Goal: Communication & Community: Share content

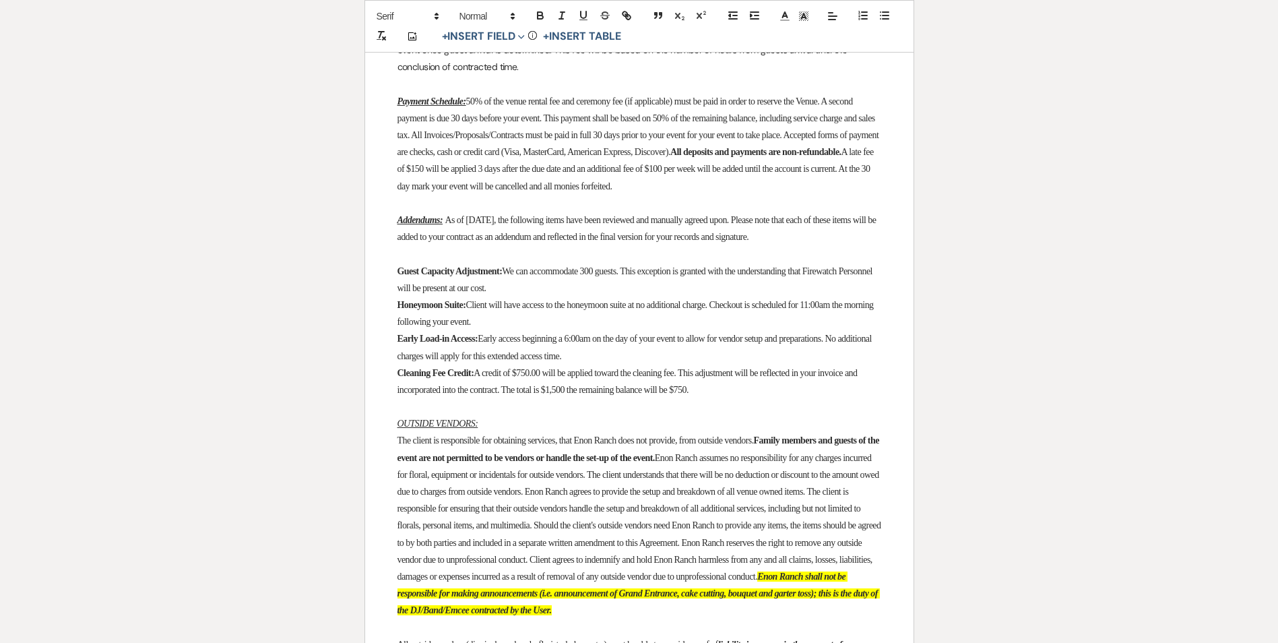
click at [594, 395] on span "A credit of $750.00 will be applied toward the cleaning fee. This adjustment wi…" at bounding box center [628, 381] width 462 height 27
click at [630, 395] on span "A credit of $750.00 will be applied toward the cleaning fee. This adjustment wi…" at bounding box center [628, 381] width 462 height 27
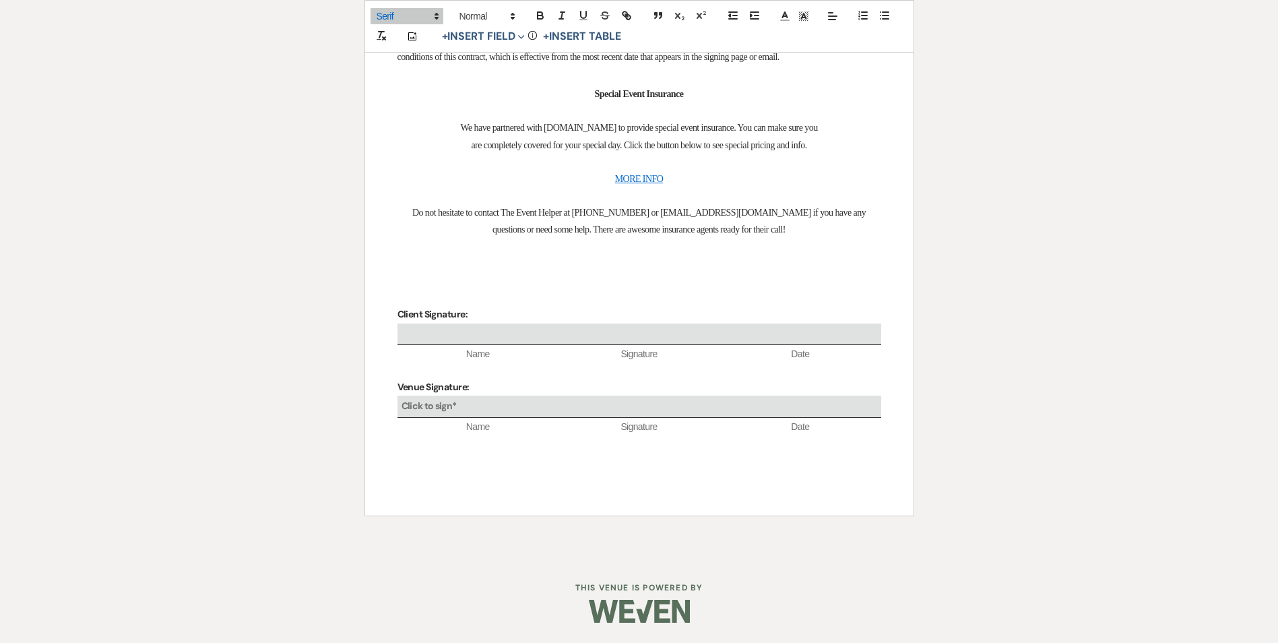
scroll to position [5374, 0]
click at [439, 405] on b "Click to sign*" at bounding box center [428, 405] width 55 height 12
select select "owner"
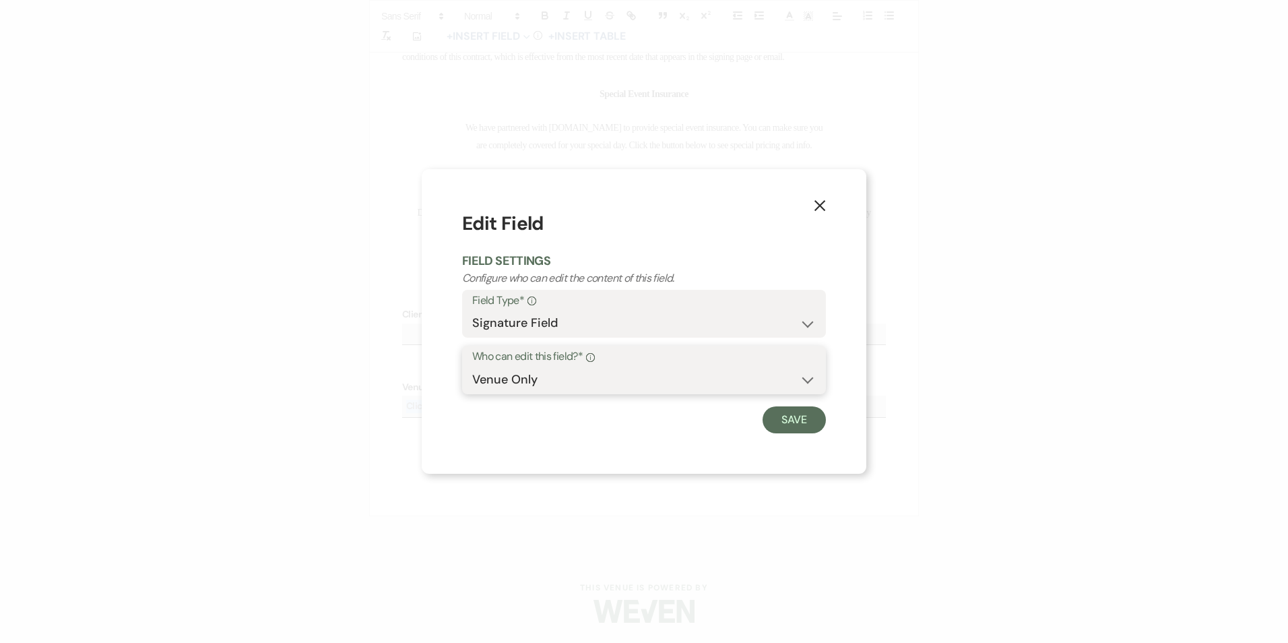
click at [563, 369] on select "Client Only Venue Only" at bounding box center [644, 379] width 344 height 26
click at [418, 428] on div "X Edit Field Field Settings Configure who can edit the content of this field. F…" at bounding box center [644, 321] width 1288 height 643
click at [785, 422] on button "Save" at bounding box center [793, 419] width 63 height 27
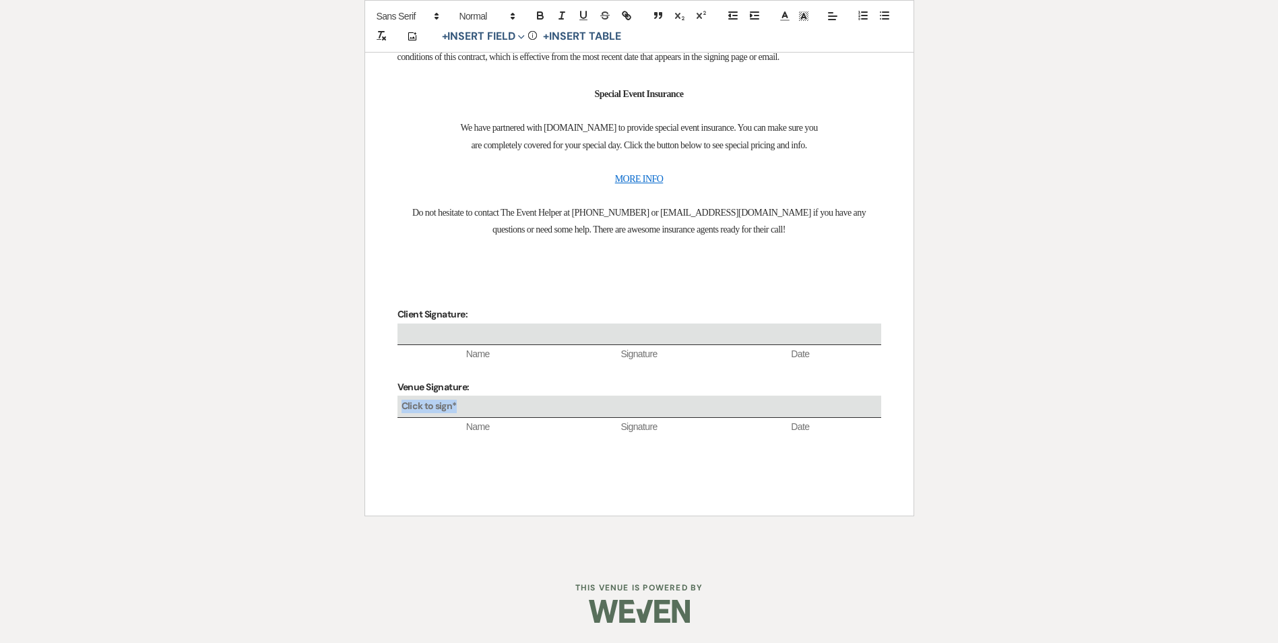
click at [463, 401] on div "Click to sign*" at bounding box center [639, 406] width 484 height 22
select select "owner"
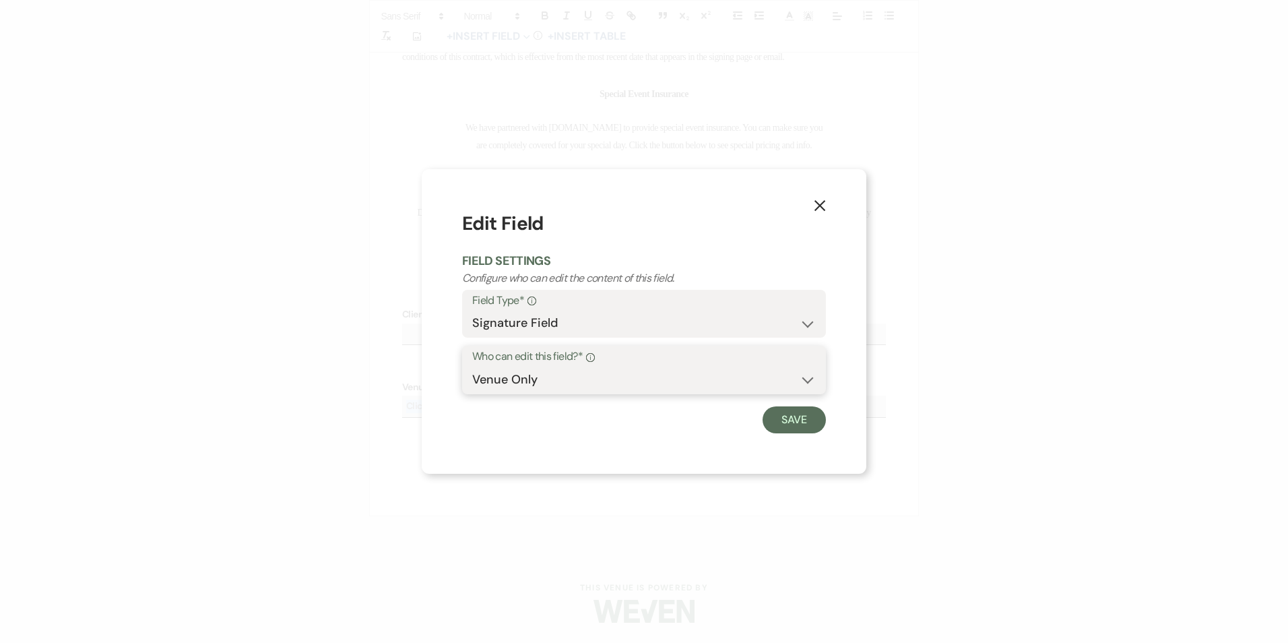
drag, startPoint x: 463, startPoint y: 401, endPoint x: 529, endPoint y: 381, distance: 69.2
click at [529, 381] on select "Client Only Venue Only" at bounding box center [644, 379] width 344 height 26
click at [472, 366] on select "Client Only Venue Only" at bounding box center [644, 379] width 344 height 26
click at [655, 325] on select "Signature Field" at bounding box center [644, 323] width 344 height 26
click at [655, 311] on select "Signature Field" at bounding box center [644, 323] width 344 height 26
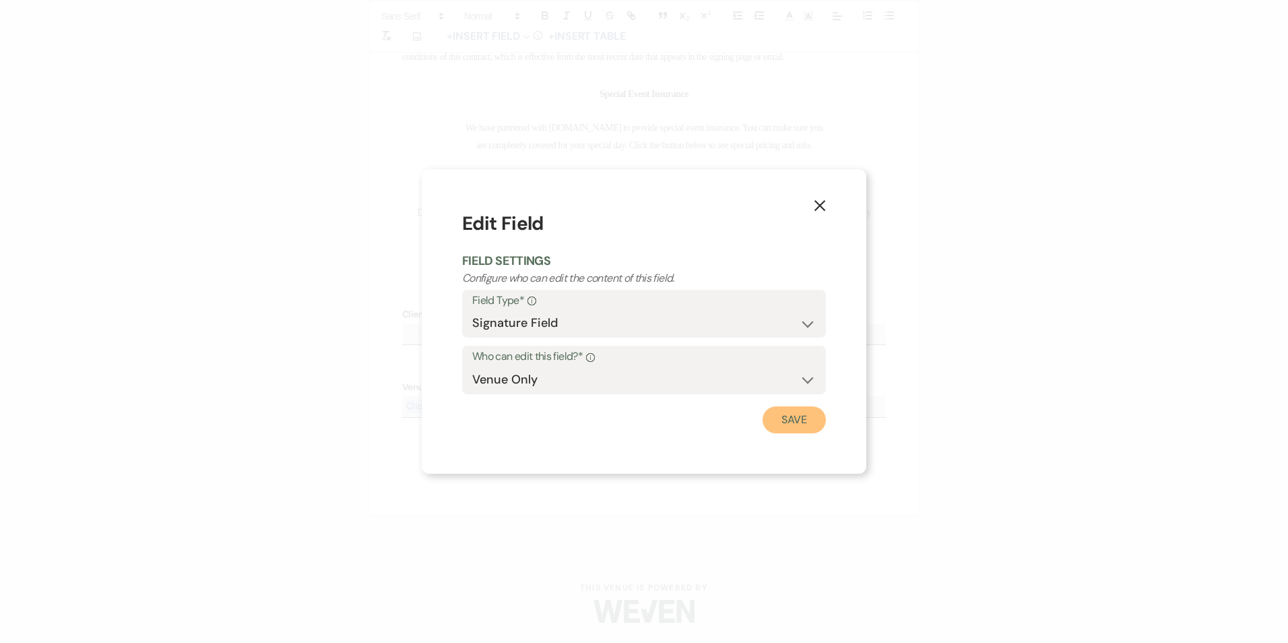
click at [790, 418] on button "Save" at bounding box center [793, 419] width 63 height 27
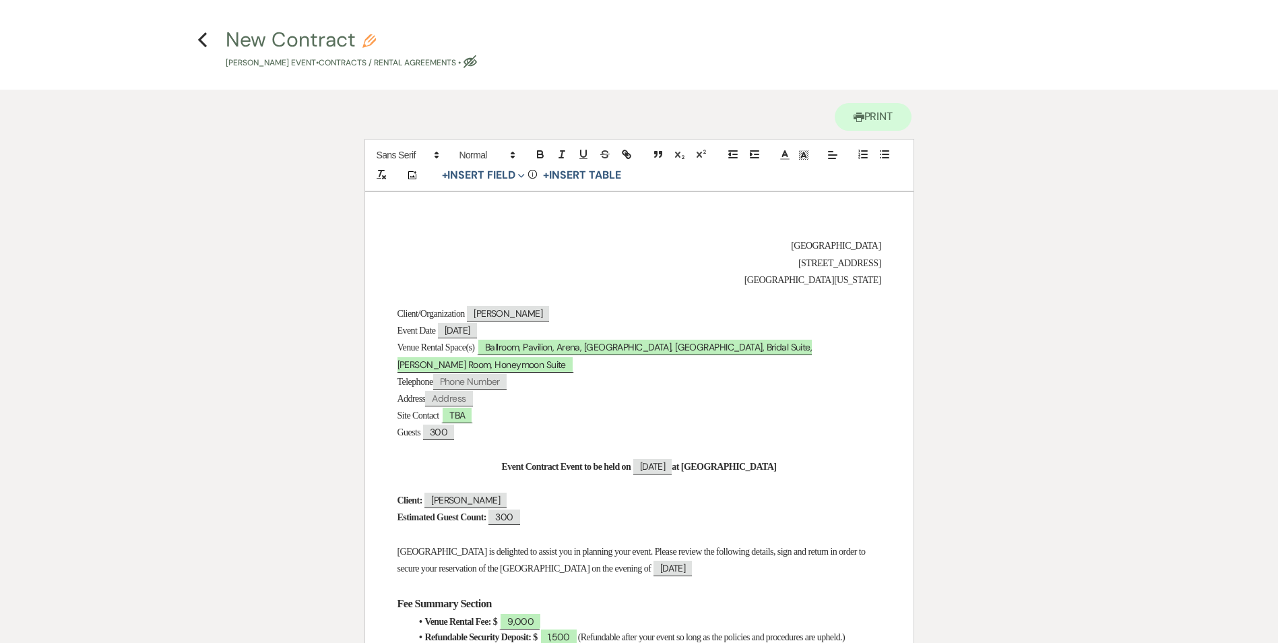
scroll to position [0, 0]
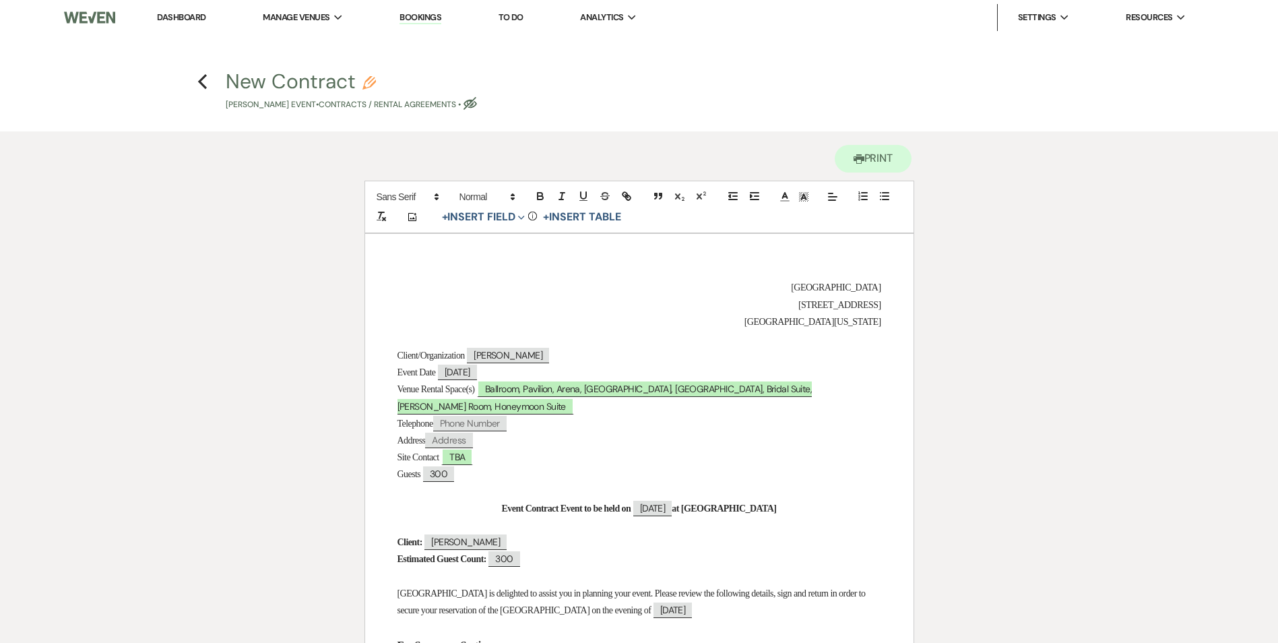
click at [460, 288] on p "[GEOGRAPHIC_DATA]" at bounding box center [639, 287] width 484 height 17
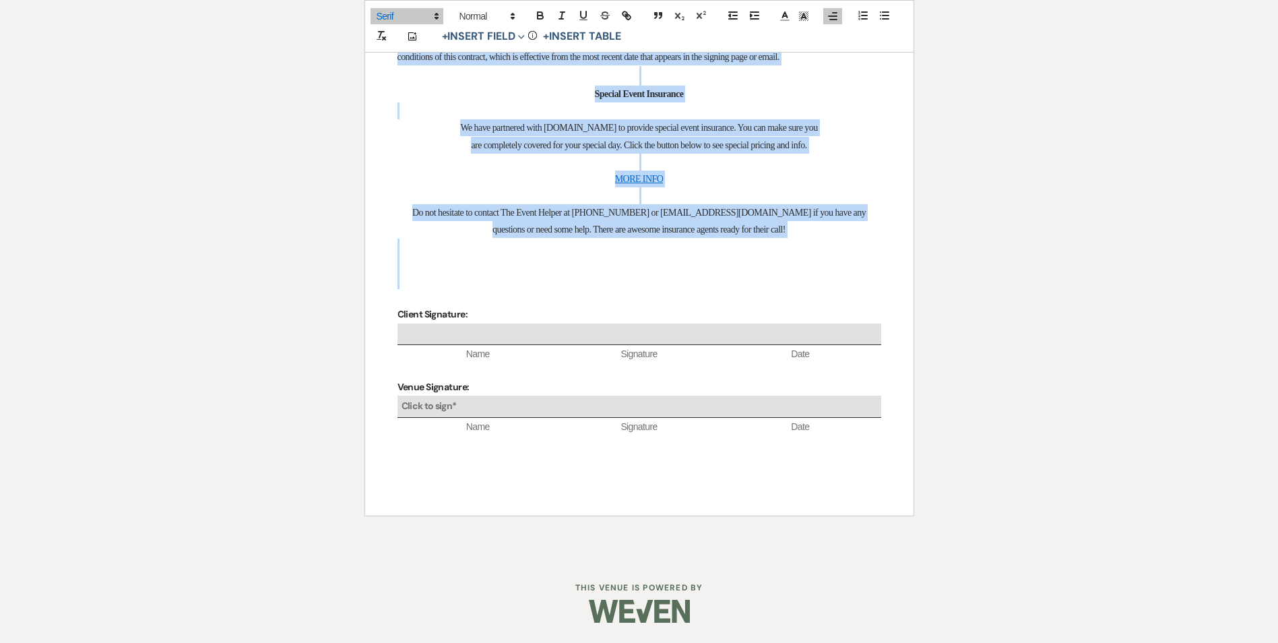
scroll to position [5037, 0]
drag, startPoint x: 388, startPoint y: 351, endPoint x: 826, endPoint y: 586, distance: 496.9
copy div "Loremi/Dolorsitamet ﻿ Consect Adipi ﻿ Elits Doei ﻿ 56/80/0294 ﻿ Tempo Incidi Ut…"
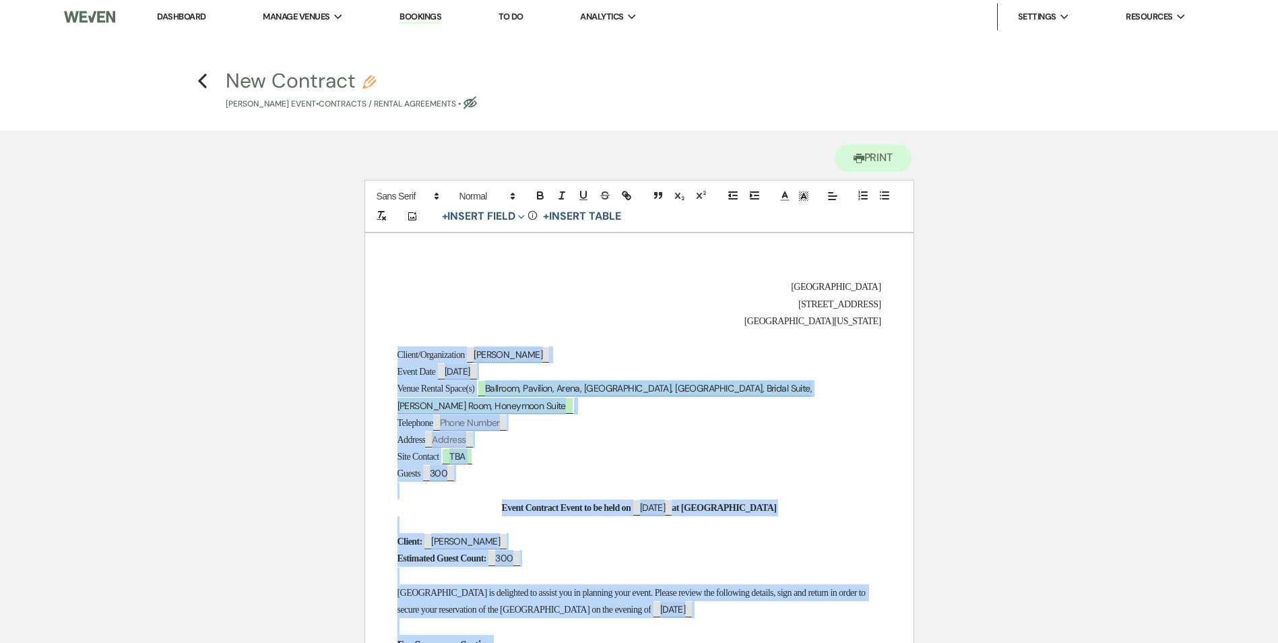
scroll to position [0, 0]
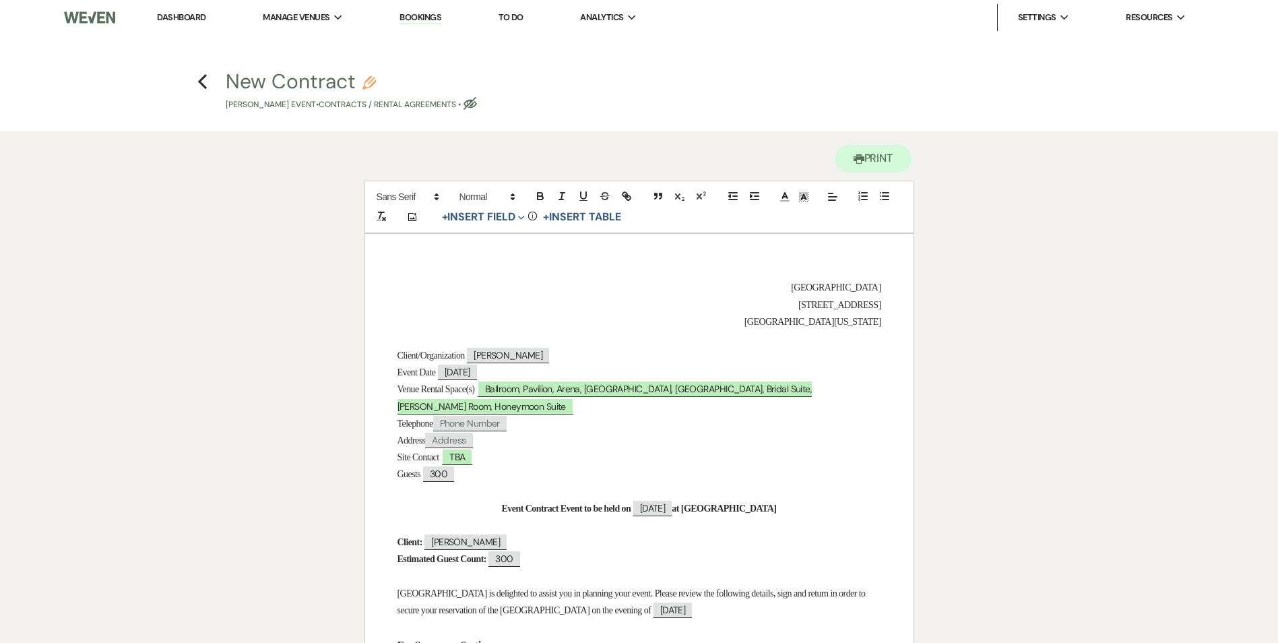
click at [193, 84] on h4 "Previous New Contract Pencil [PERSON_NAME] Event • Contracts / Rental Agreement…" at bounding box center [639, 89] width 970 height 44
click at [201, 79] on icon "Previous" at bounding box center [202, 81] width 10 height 16
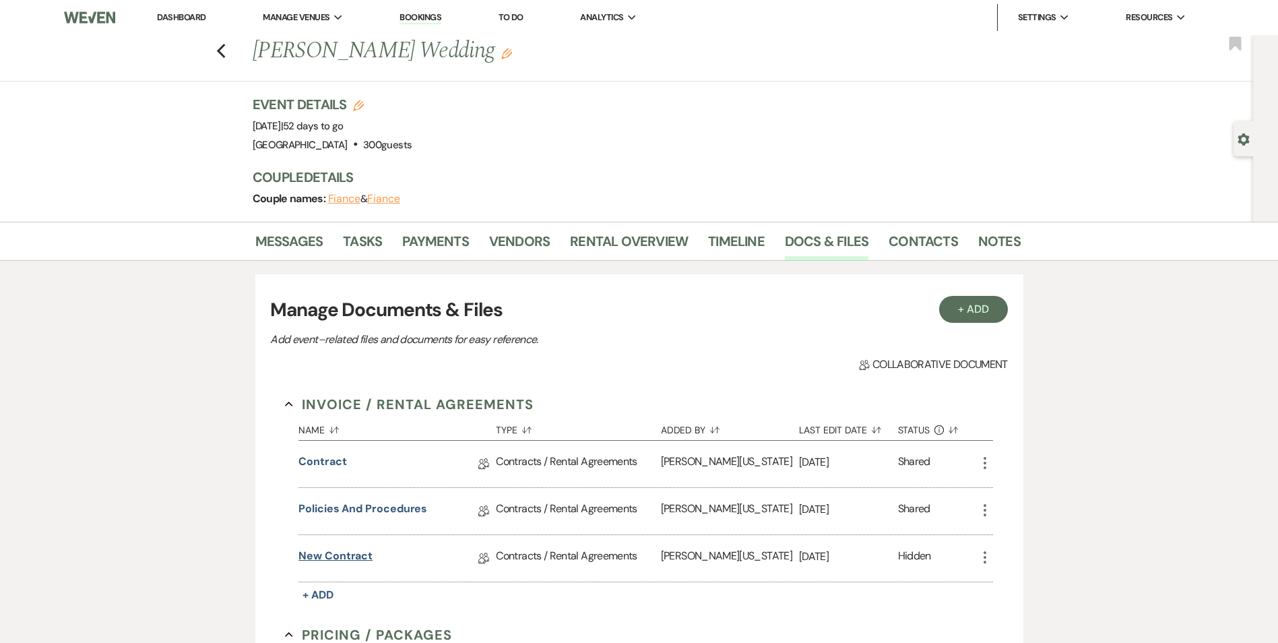
click at [339, 554] on link "New Contract" at bounding box center [335, 558] width 74 height 21
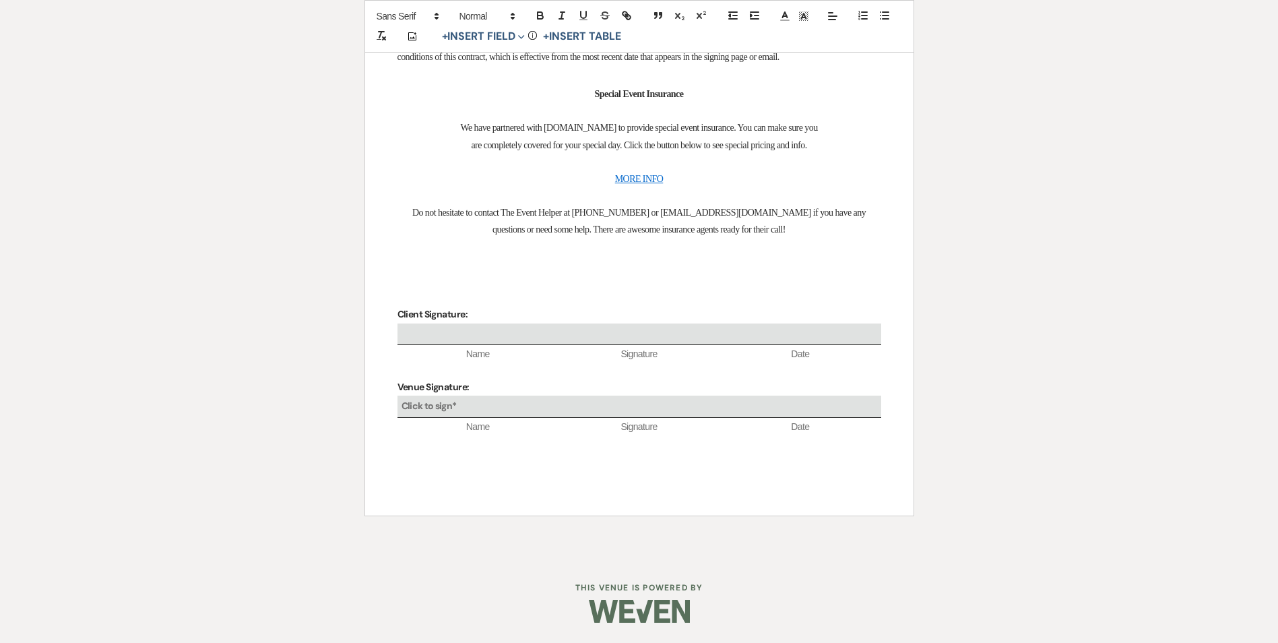
scroll to position [5374, 0]
click at [488, 410] on div "Click to sign*" at bounding box center [639, 406] width 484 height 22
select select "owner"
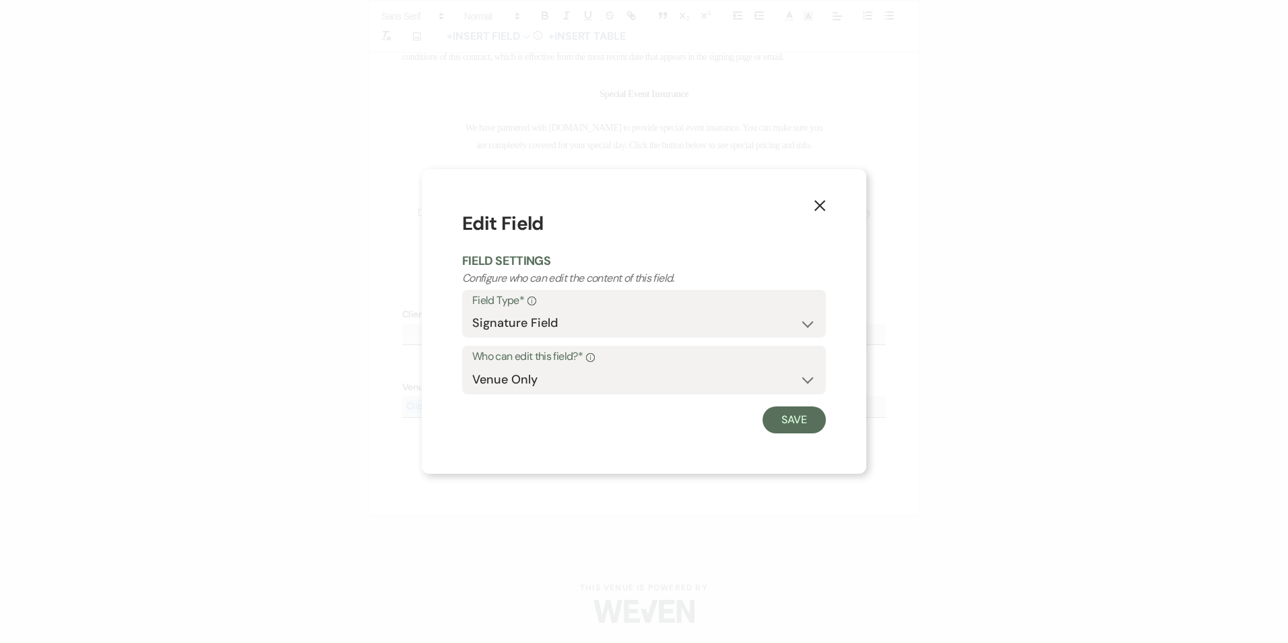
click at [820, 206] on use "button" at bounding box center [819, 205] width 11 height 11
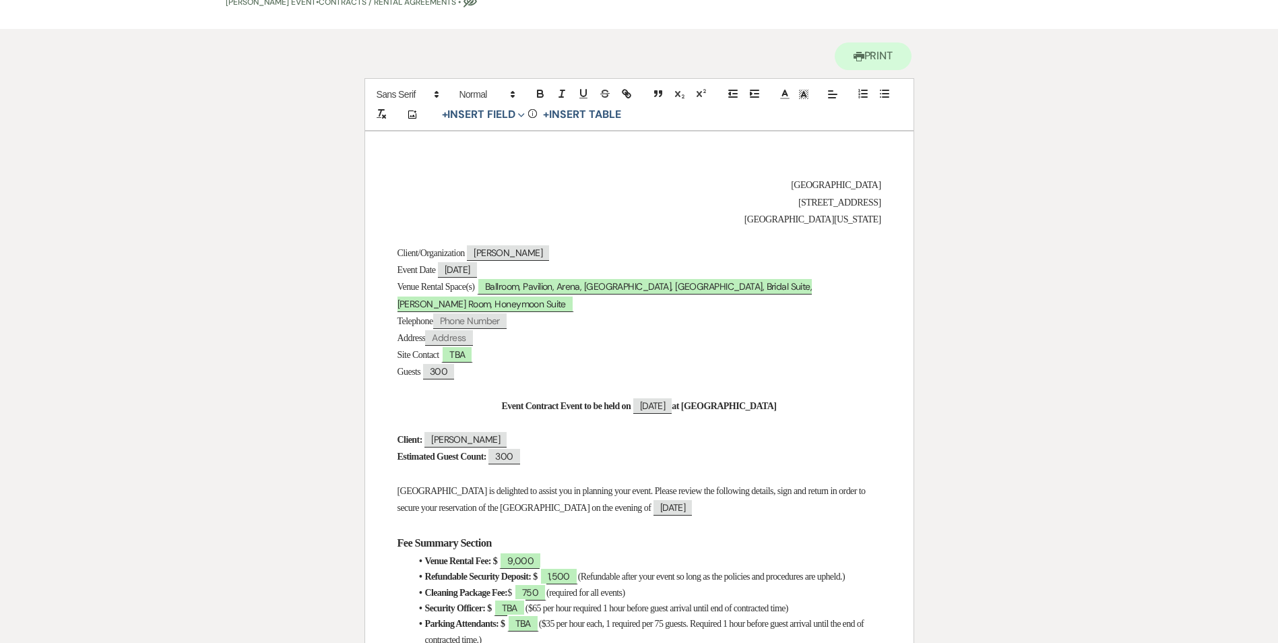
scroll to position [0, 0]
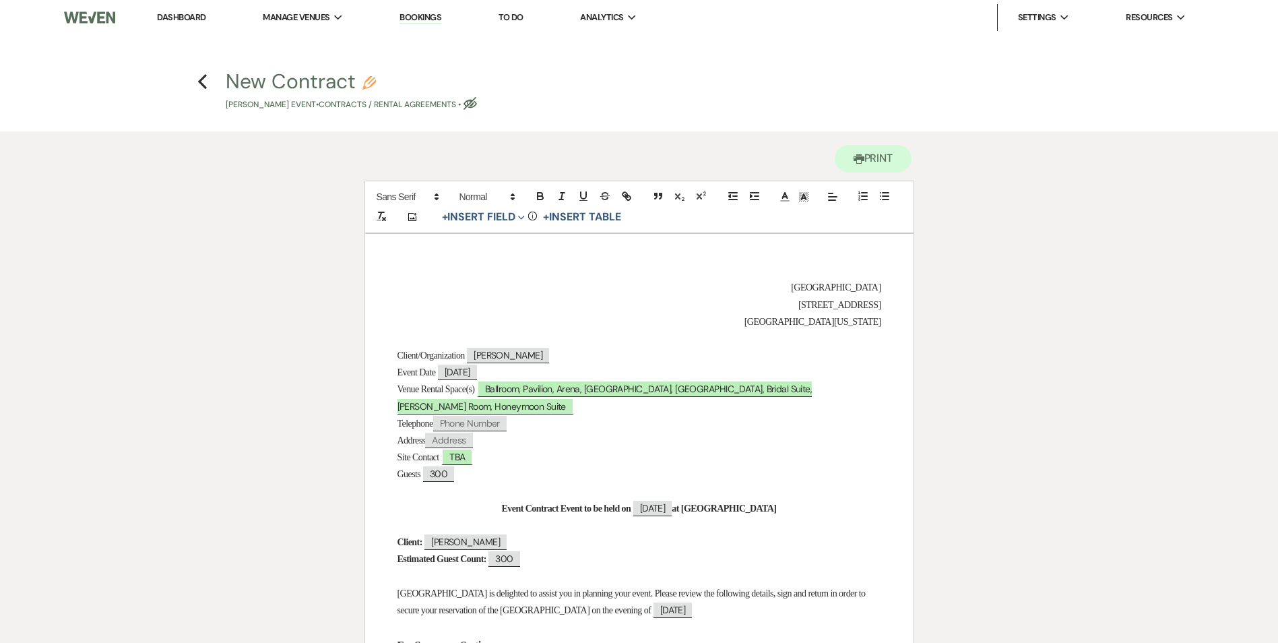
click at [192, 76] on h4 "Previous New Contract Pencil [PERSON_NAME] Event • Contracts / Rental Agreement…" at bounding box center [639, 89] width 970 height 44
click at [207, 83] on icon "Previous" at bounding box center [202, 81] width 10 height 16
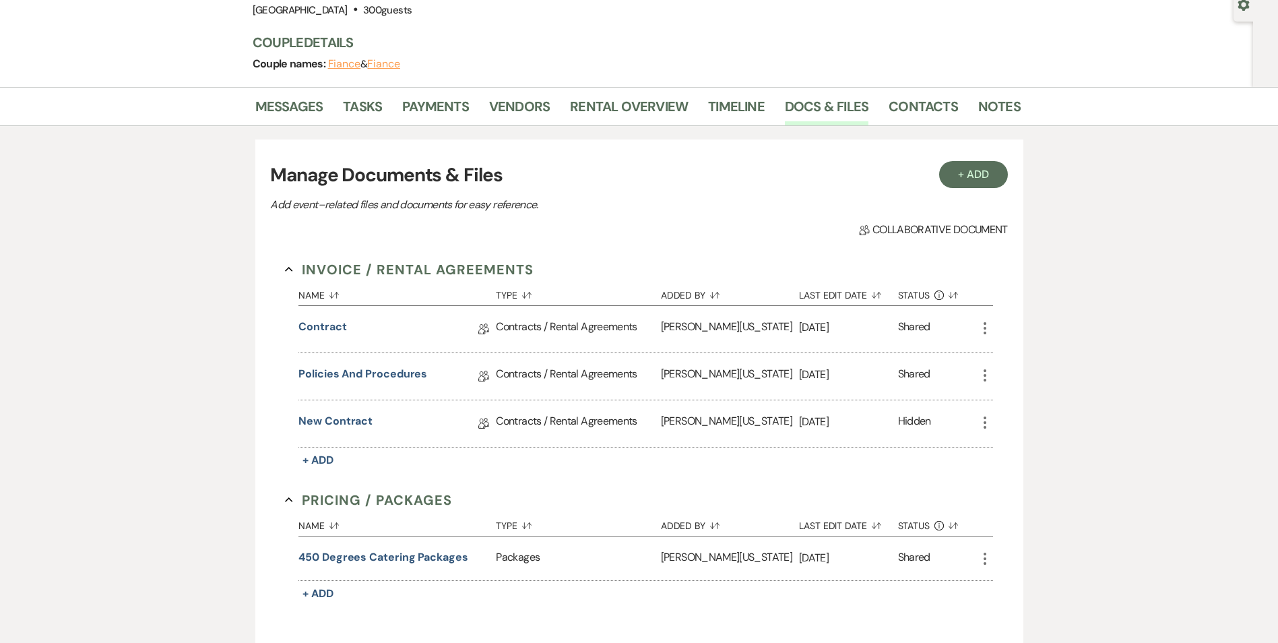
click at [984, 424] on icon "More" at bounding box center [985, 422] width 16 height 16
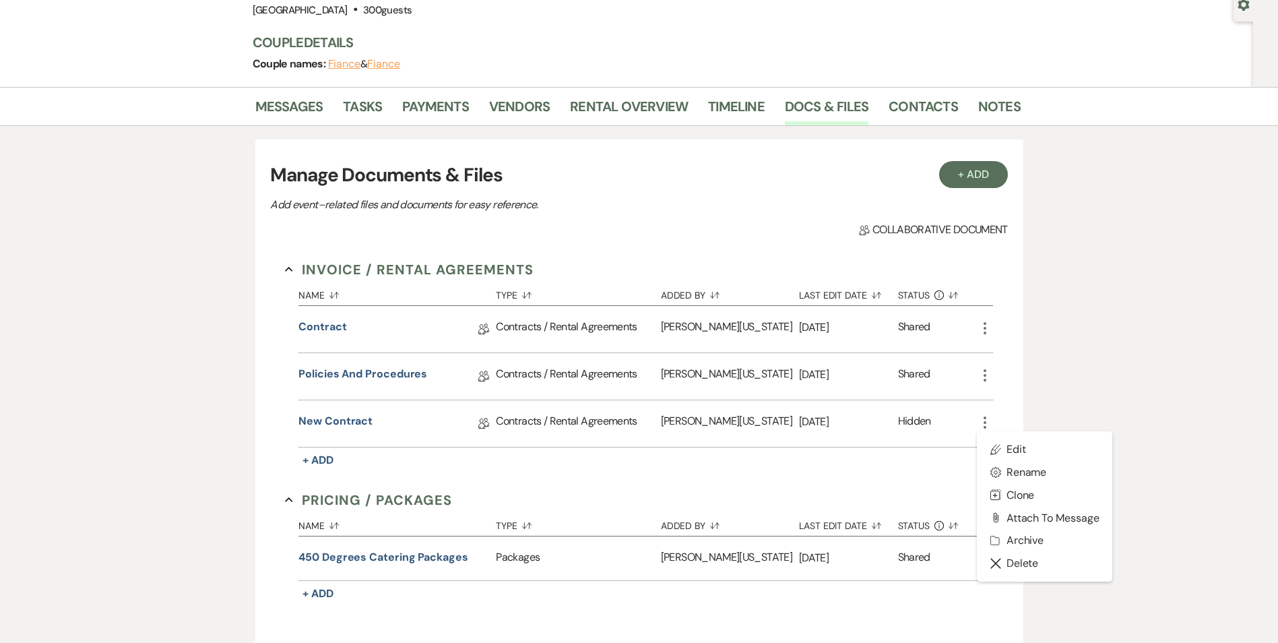
click at [920, 432] on div "Hidden" at bounding box center [914, 423] width 33 height 21
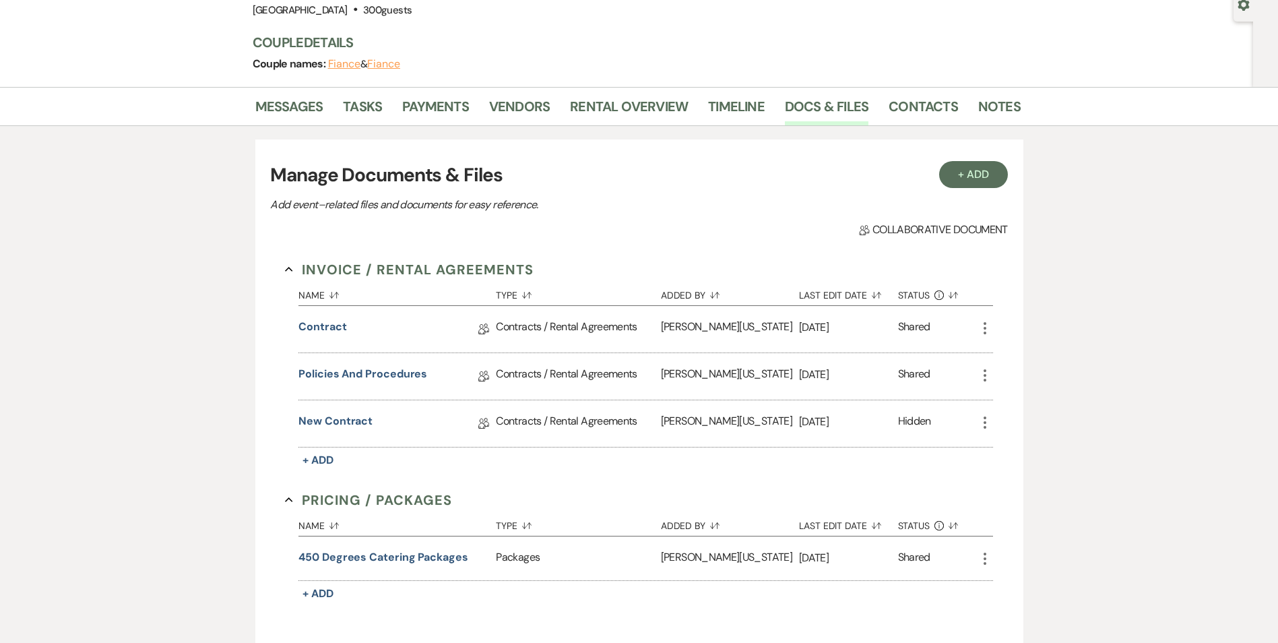
click at [915, 413] on div "Hidden" at bounding box center [914, 423] width 33 height 21
click at [915, 418] on div "Hidden" at bounding box center [914, 423] width 33 height 21
click at [913, 422] on div "Hidden" at bounding box center [914, 423] width 33 height 21
click at [982, 420] on icon "More" at bounding box center [985, 422] width 16 height 16
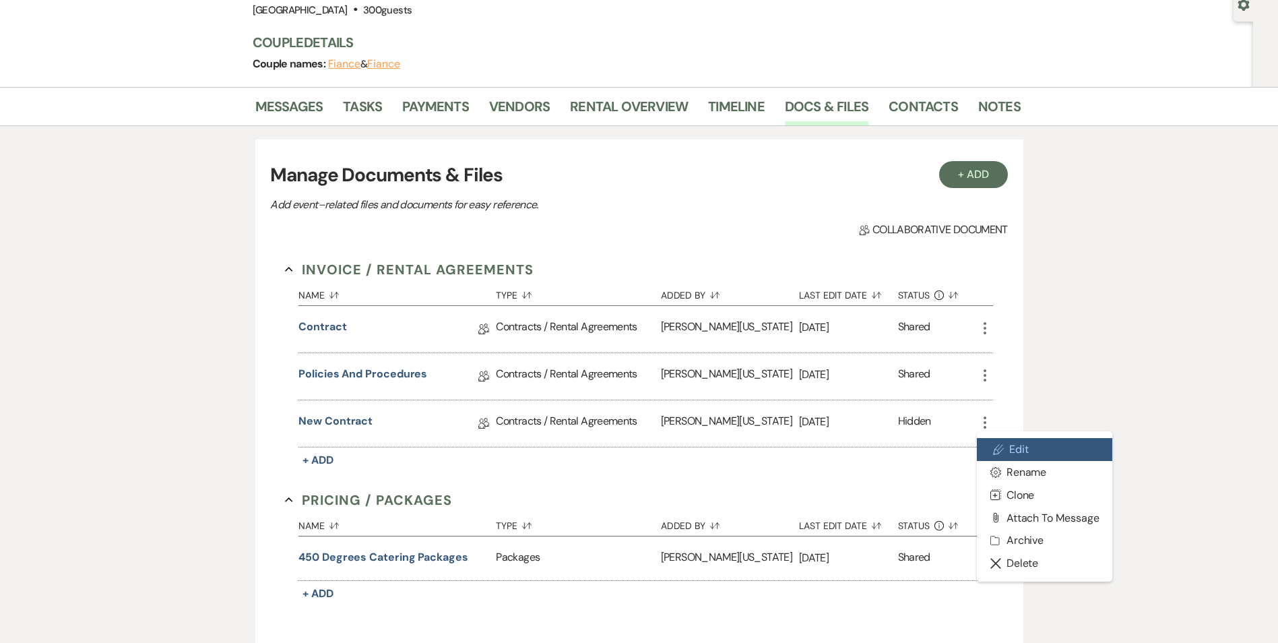
click at [993, 448] on icon "Pencil" at bounding box center [998, 449] width 11 height 11
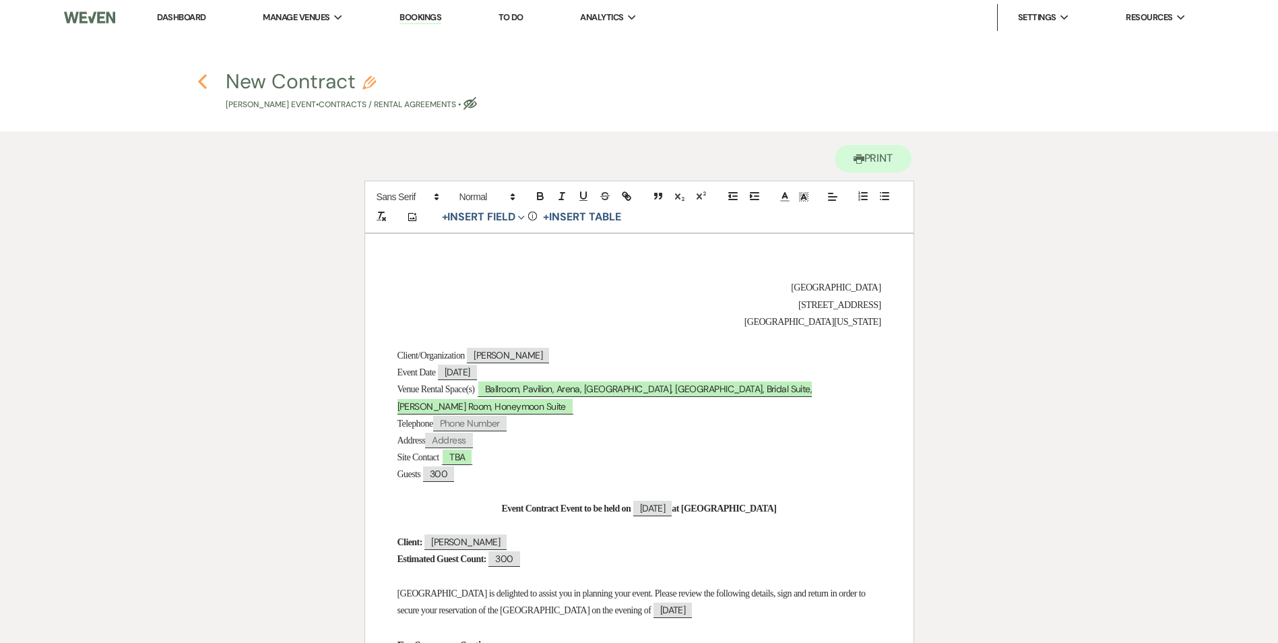
click at [202, 79] on use "button" at bounding box center [202, 81] width 9 height 15
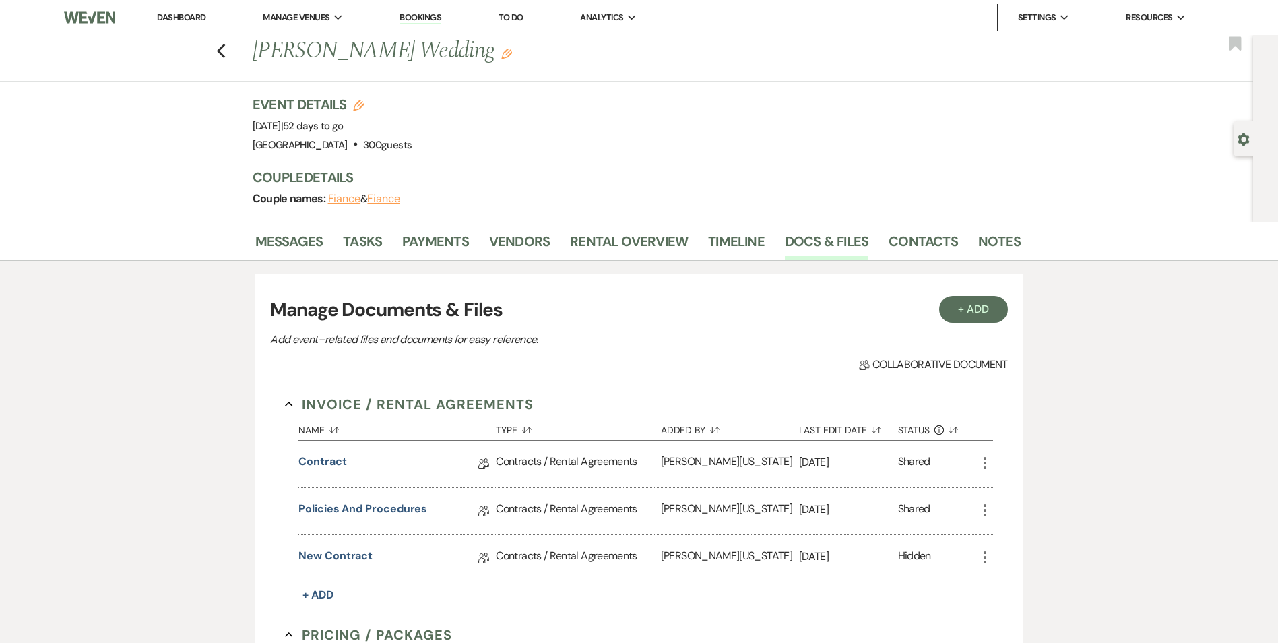
scroll to position [135, 0]
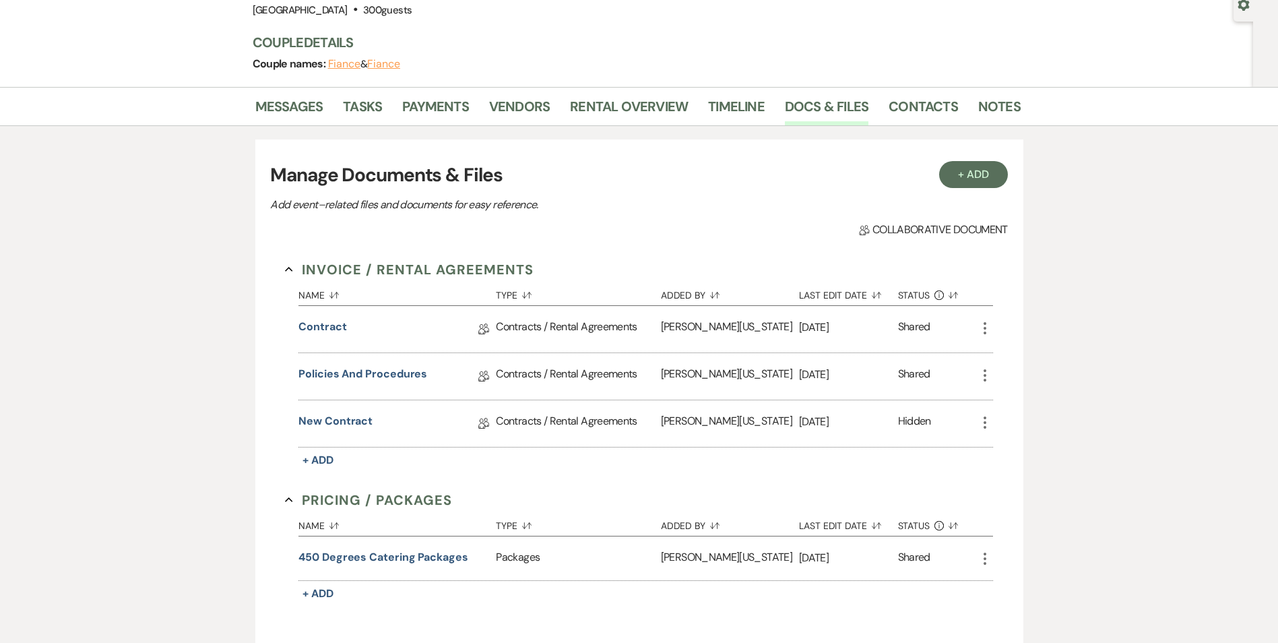
click at [977, 422] on icon "More" at bounding box center [985, 422] width 16 height 16
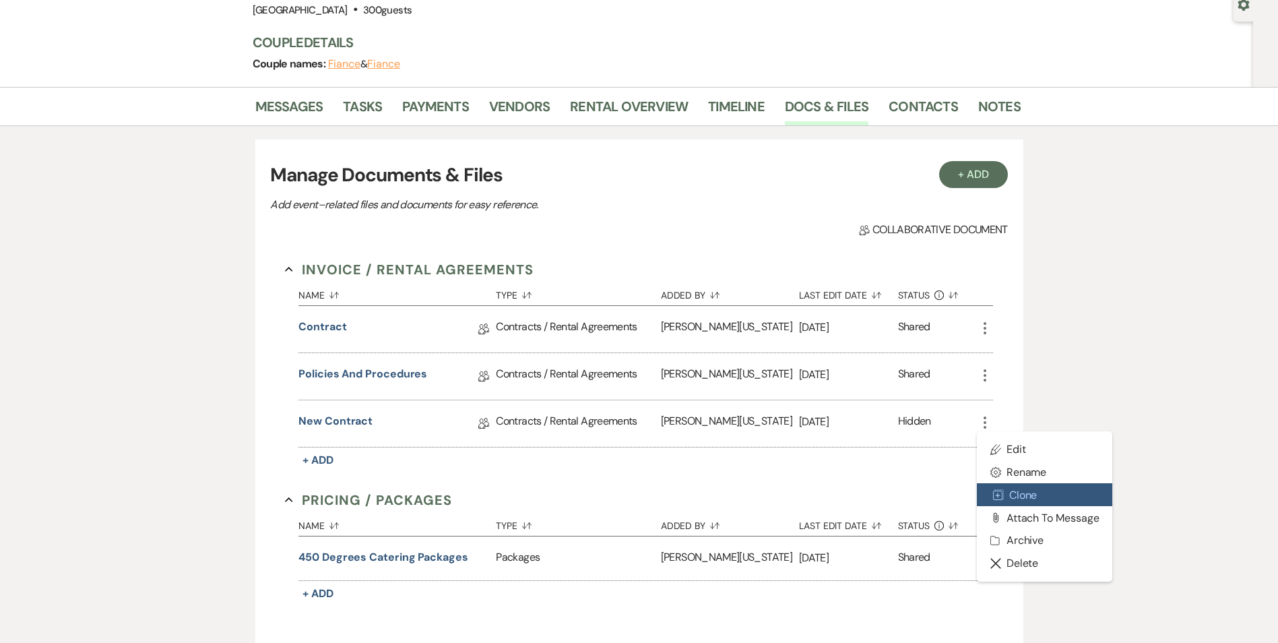
click at [1008, 496] on button "Duplicate Clone" at bounding box center [1045, 494] width 136 height 23
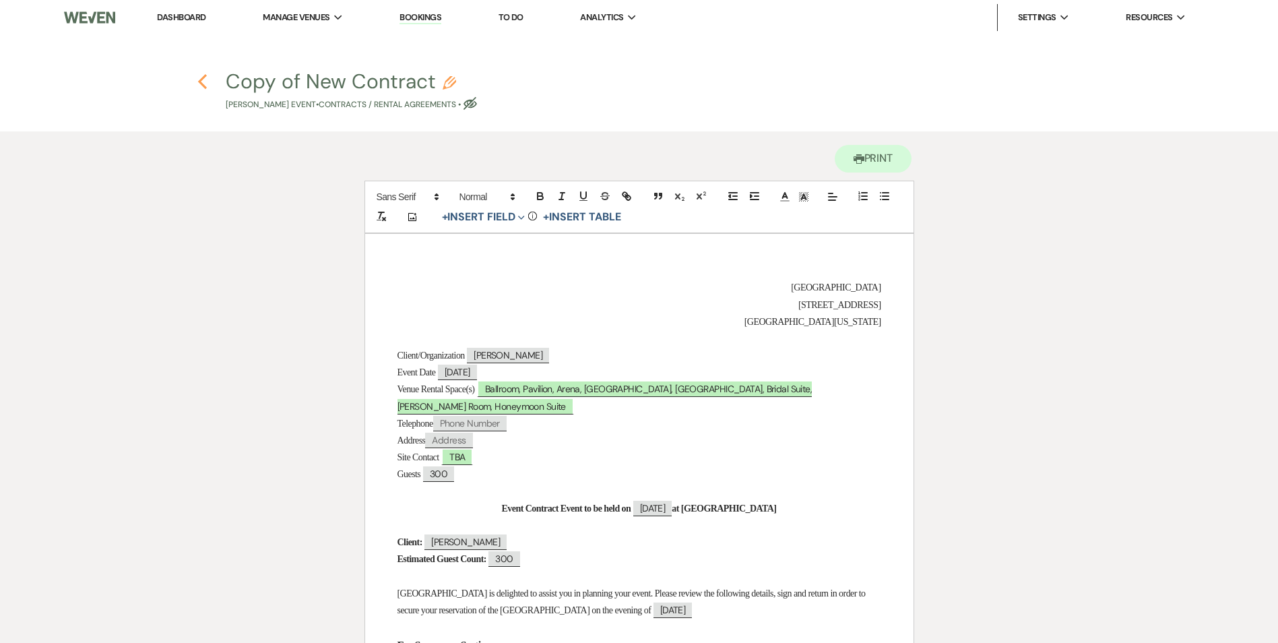
click at [201, 84] on use "button" at bounding box center [202, 81] width 9 height 15
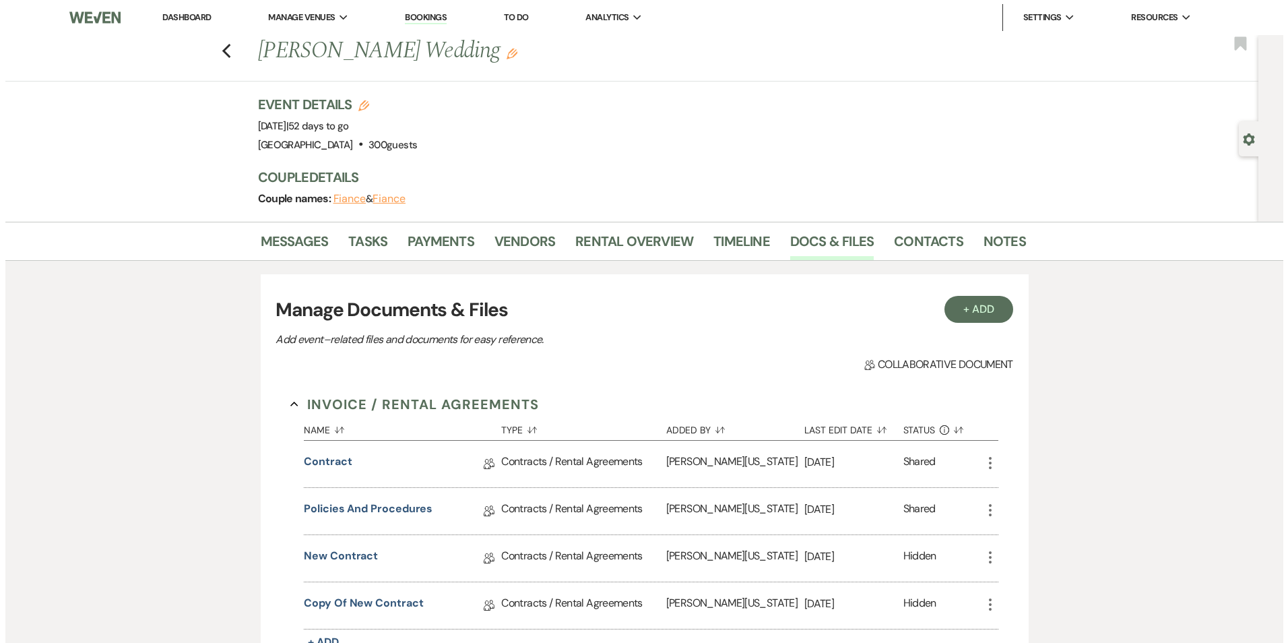
scroll to position [135, 0]
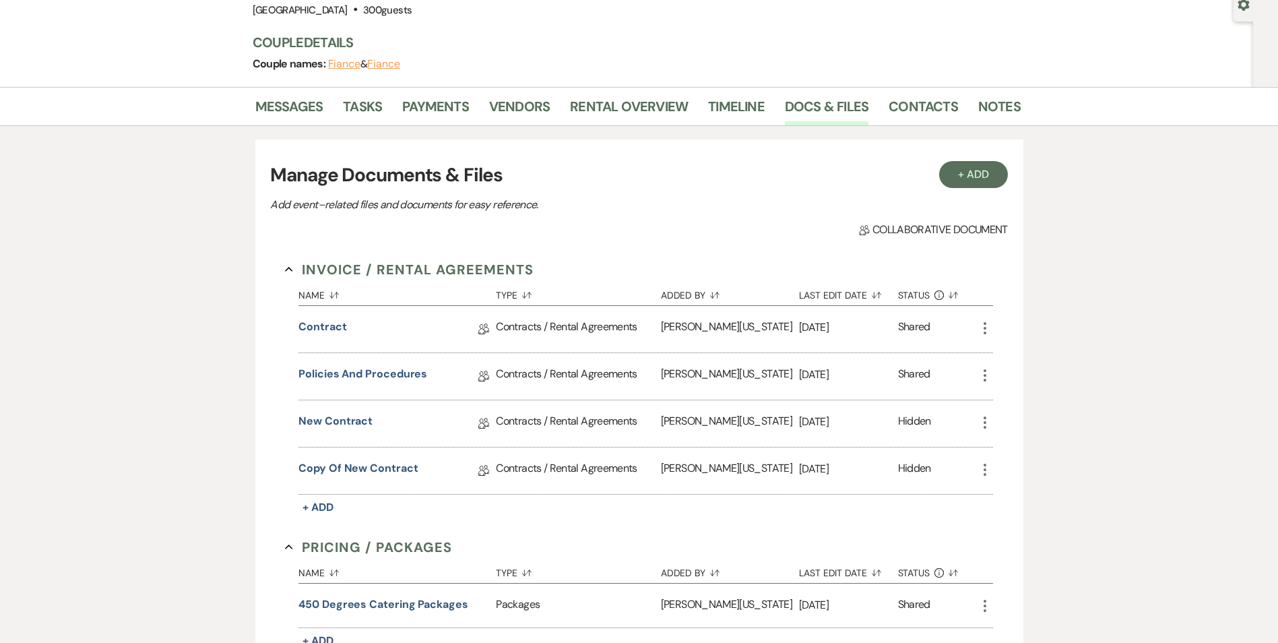
click at [989, 467] on icon "More" at bounding box center [985, 469] width 16 height 16
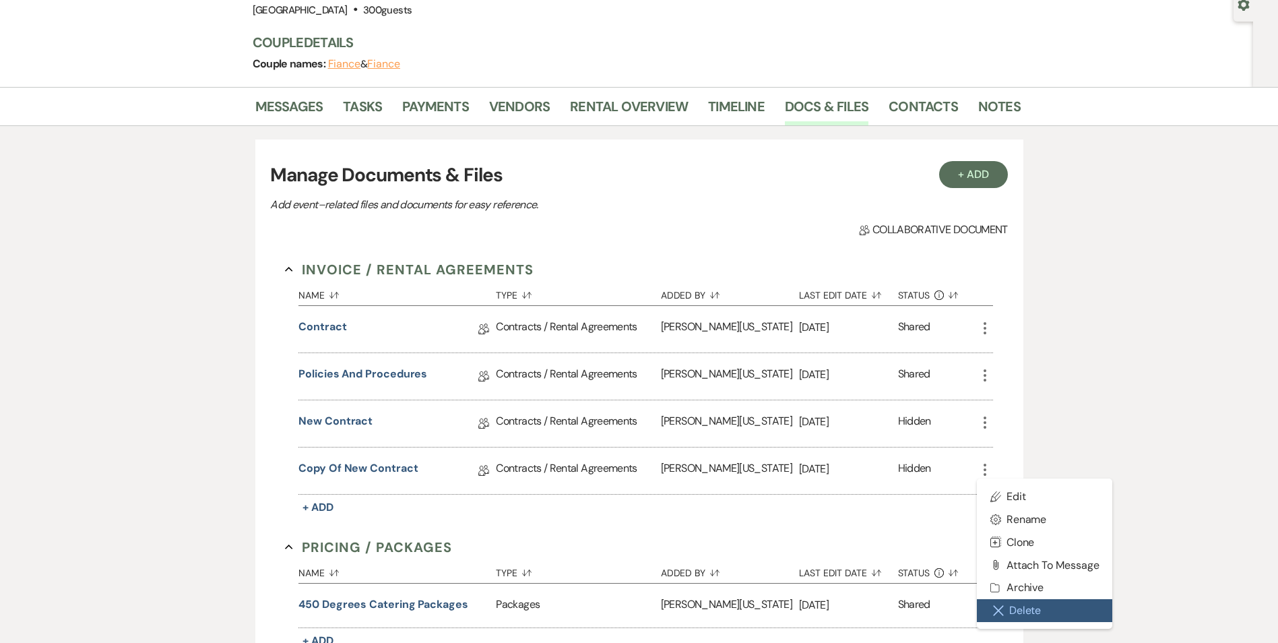
click at [1010, 618] on button "Close Delete X Delete" at bounding box center [1045, 610] width 136 height 23
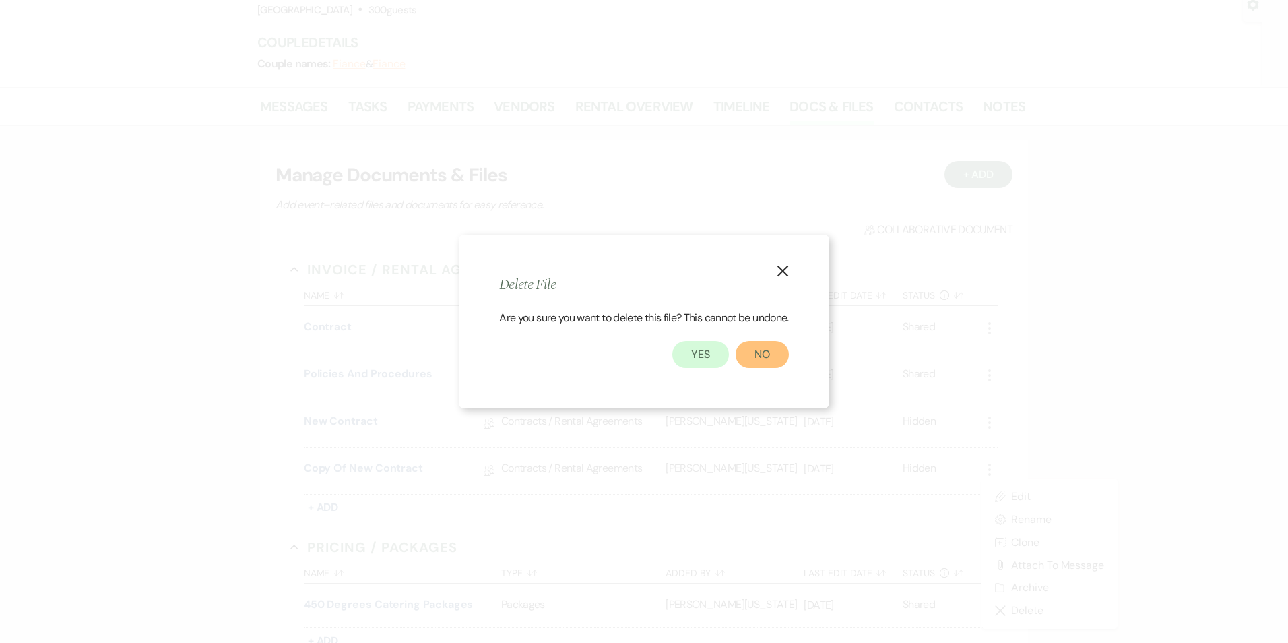
click at [764, 367] on button "No" at bounding box center [762, 354] width 53 height 27
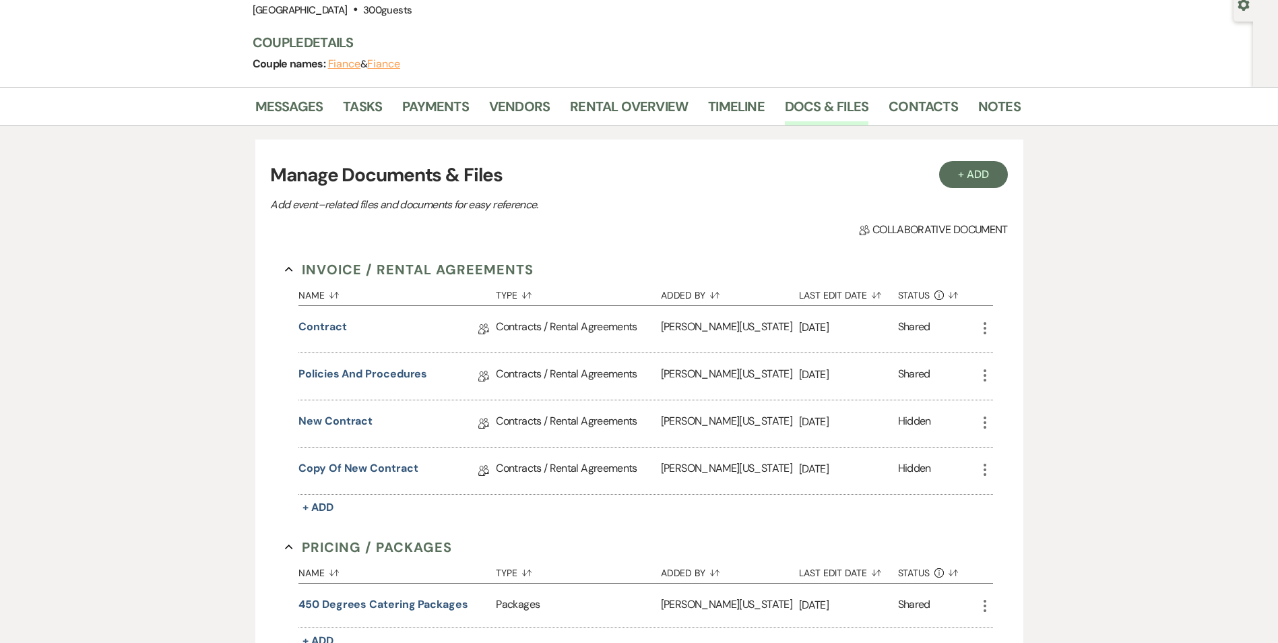
click at [989, 469] on icon "More" at bounding box center [985, 469] width 16 height 16
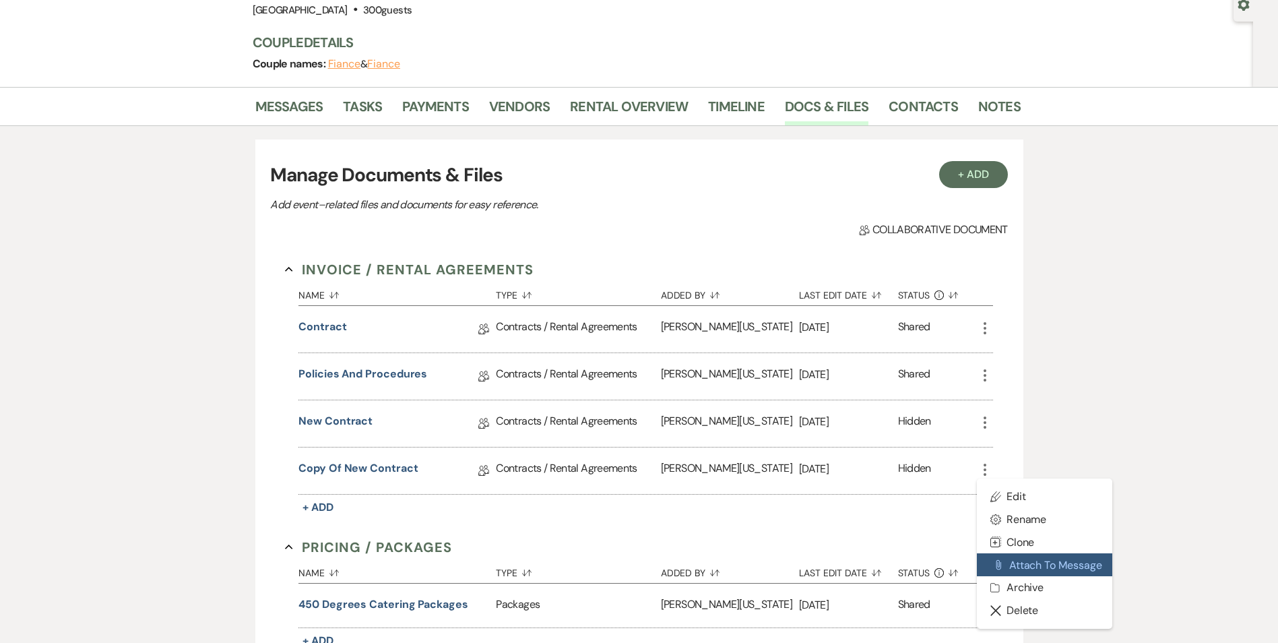
click at [1008, 564] on button "Attach File Attach to Message" at bounding box center [1045, 564] width 136 height 23
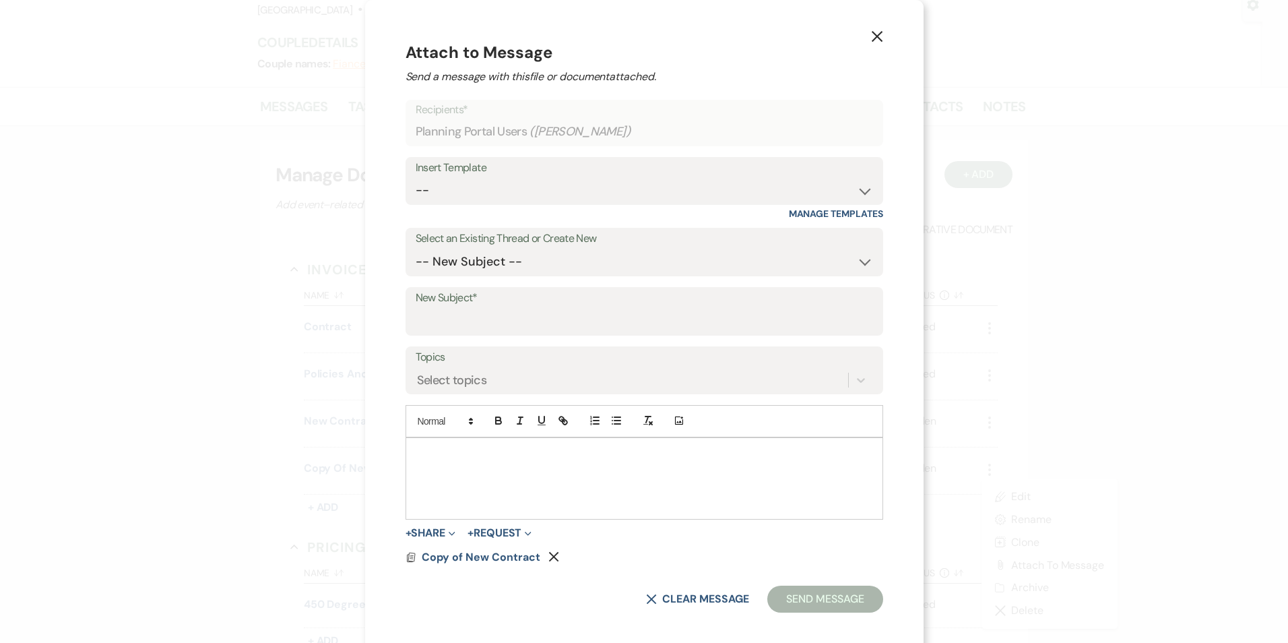
click at [871, 34] on icon "X" at bounding box center [877, 36] width 12 height 12
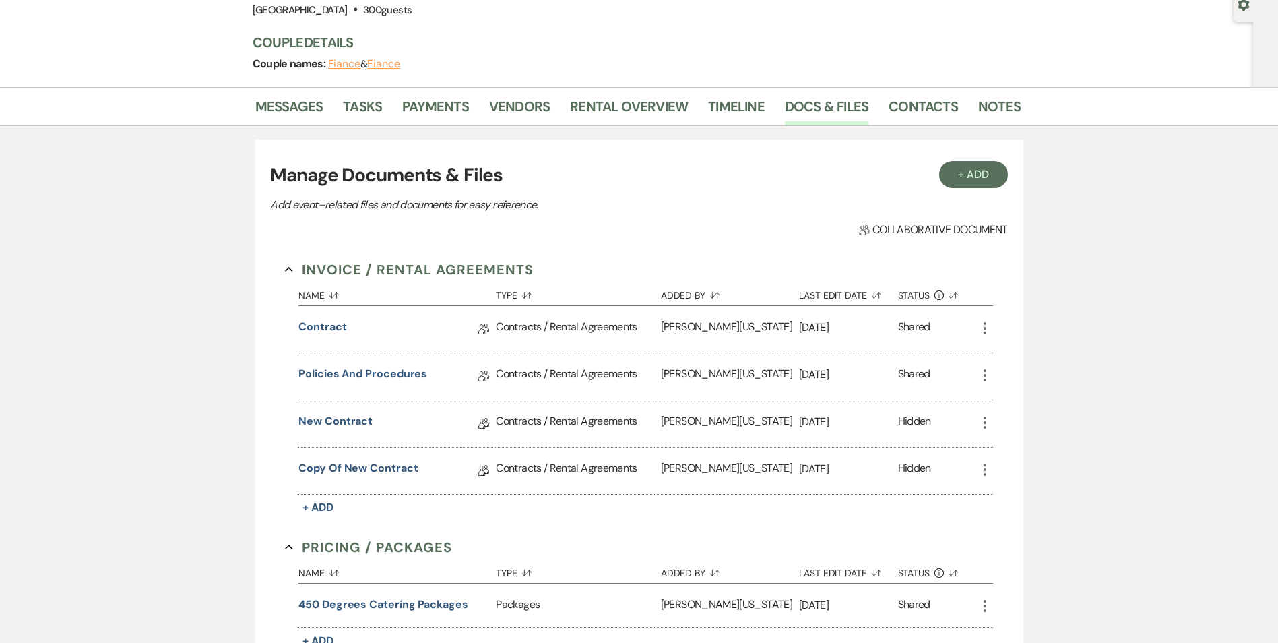
click at [985, 472] on icon "More" at bounding box center [985, 469] width 16 height 16
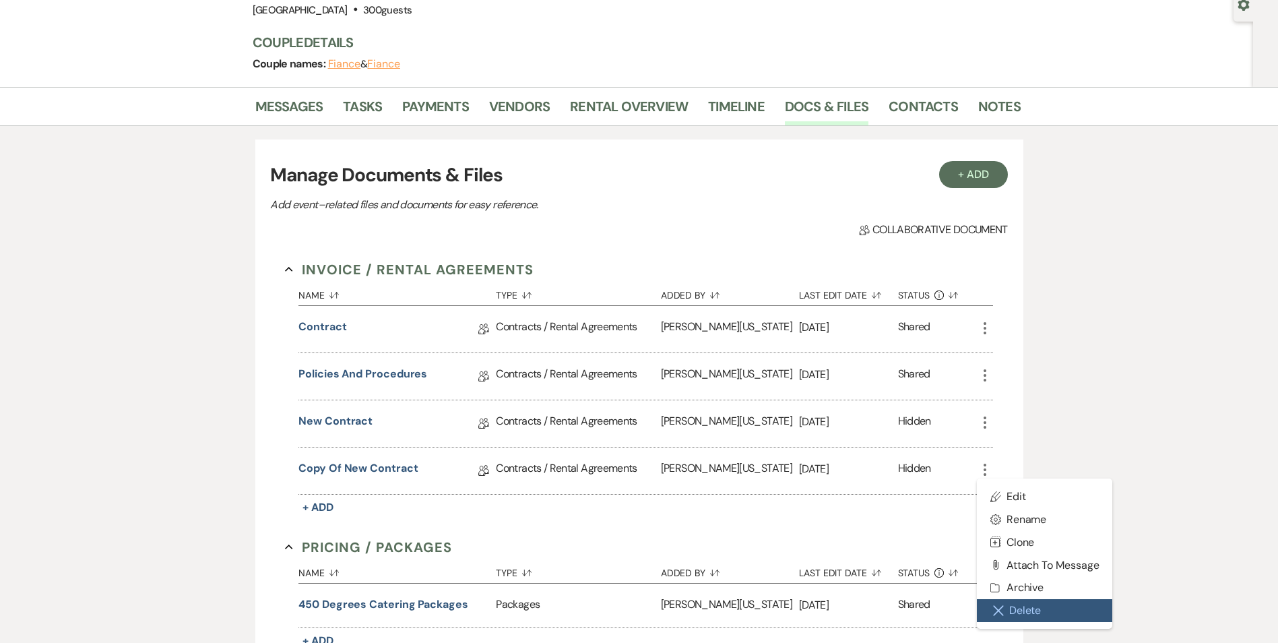
click at [1004, 609] on button "Close Delete X Delete" at bounding box center [1045, 610] width 136 height 23
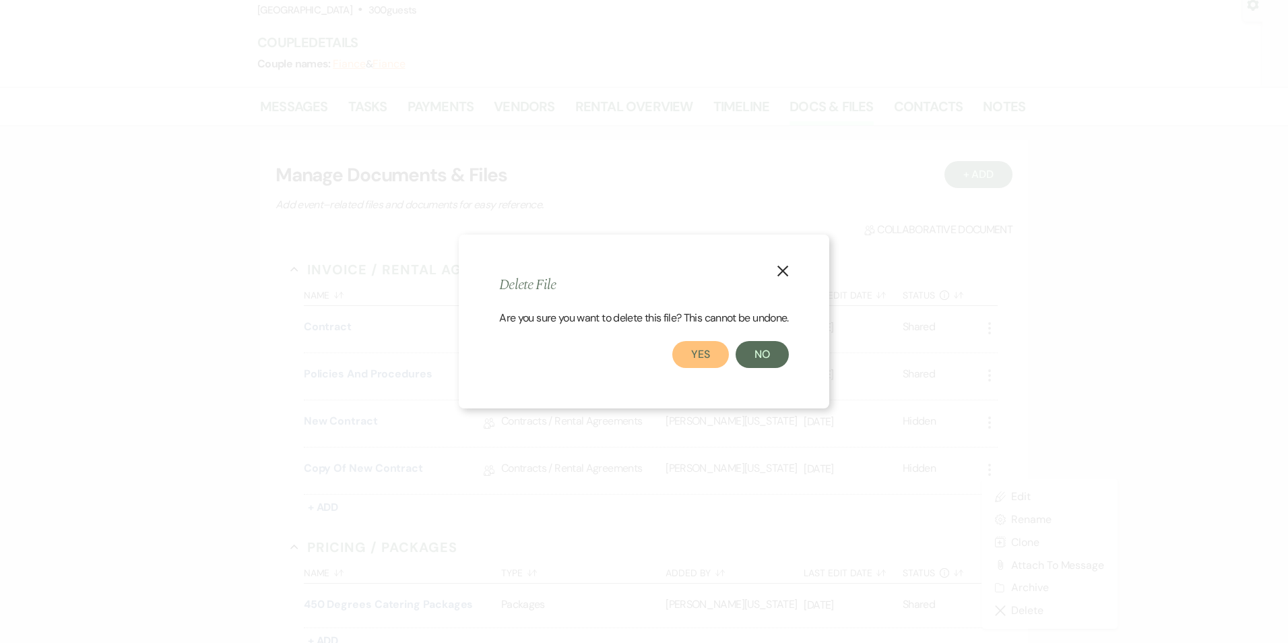
click at [710, 351] on button "Yes" at bounding box center [700, 354] width 57 height 27
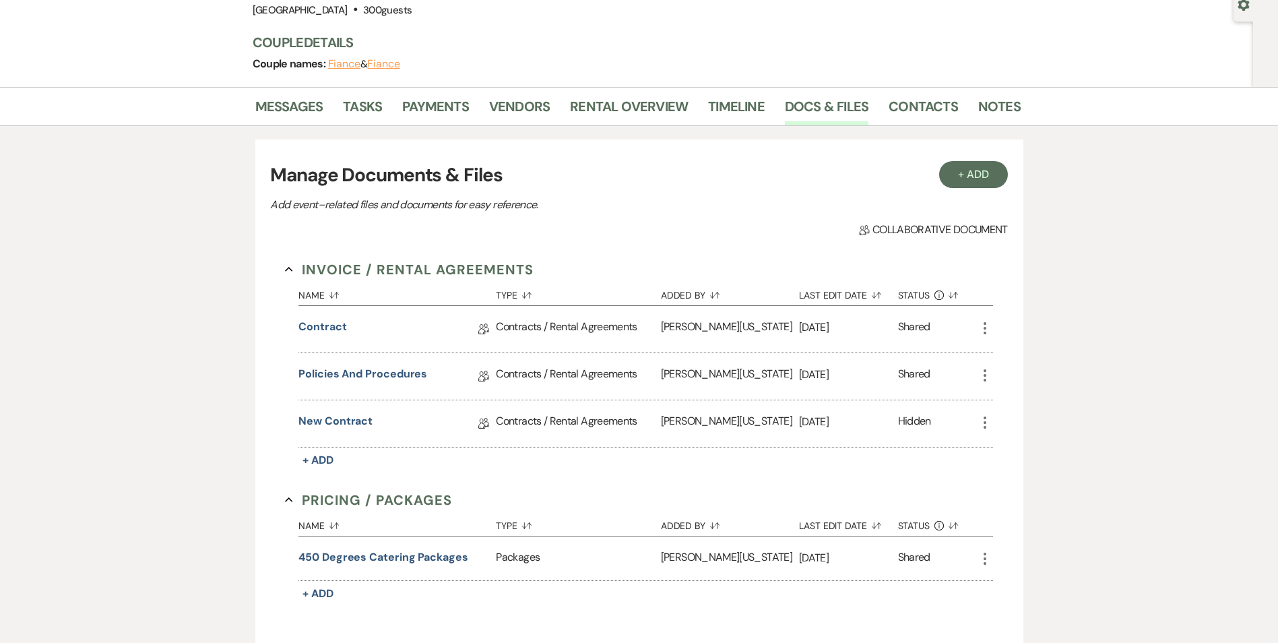
click at [981, 424] on icon "More" at bounding box center [985, 422] width 16 height 16
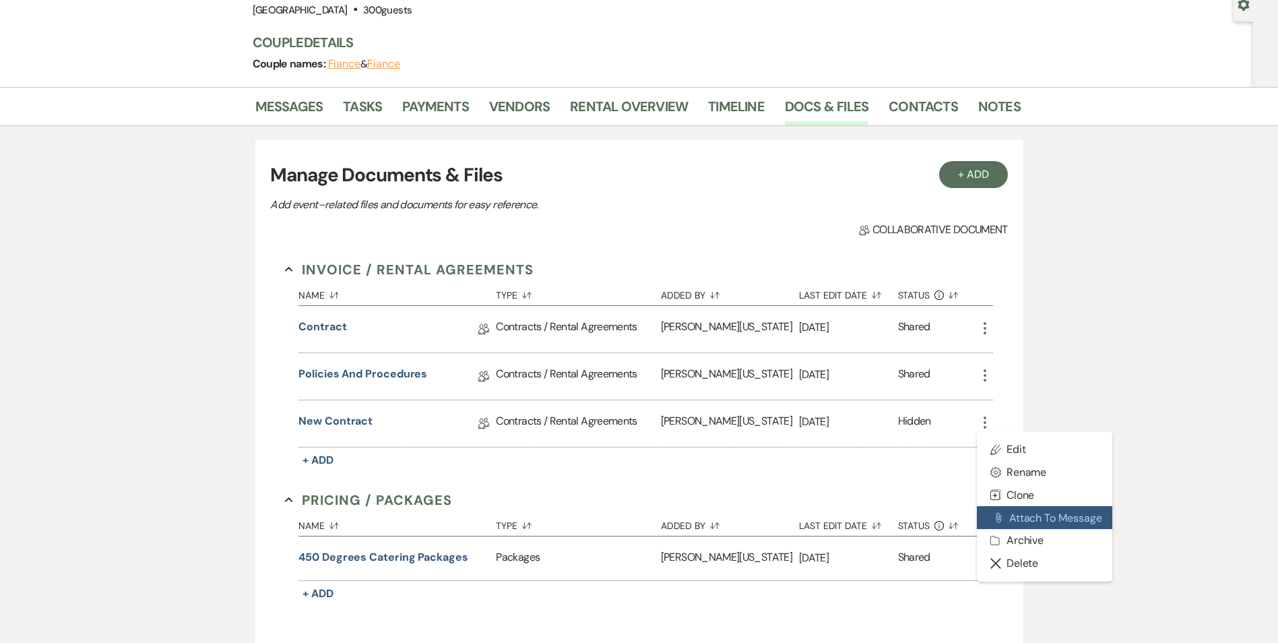
click at [1006, 522] on button "Attach File Attach to Message" at bounding box center [1045, 517] width 136 height 23
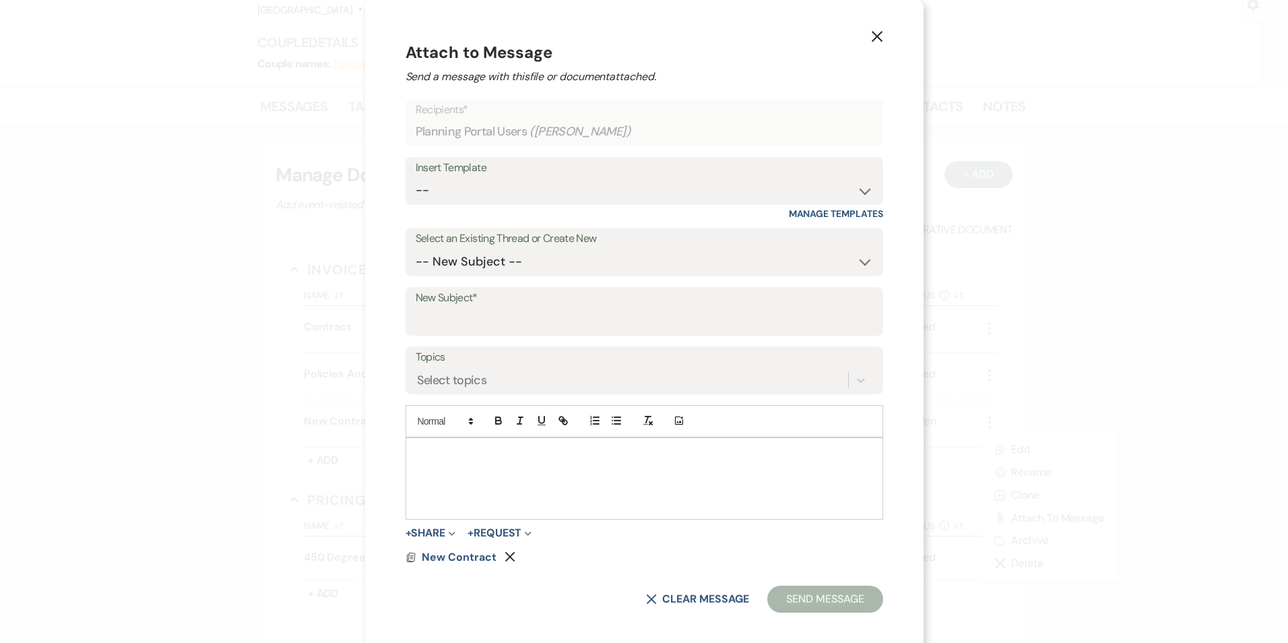
click at [871, 38] on use "button" at bounding box center [876, 36] width 11 height 11
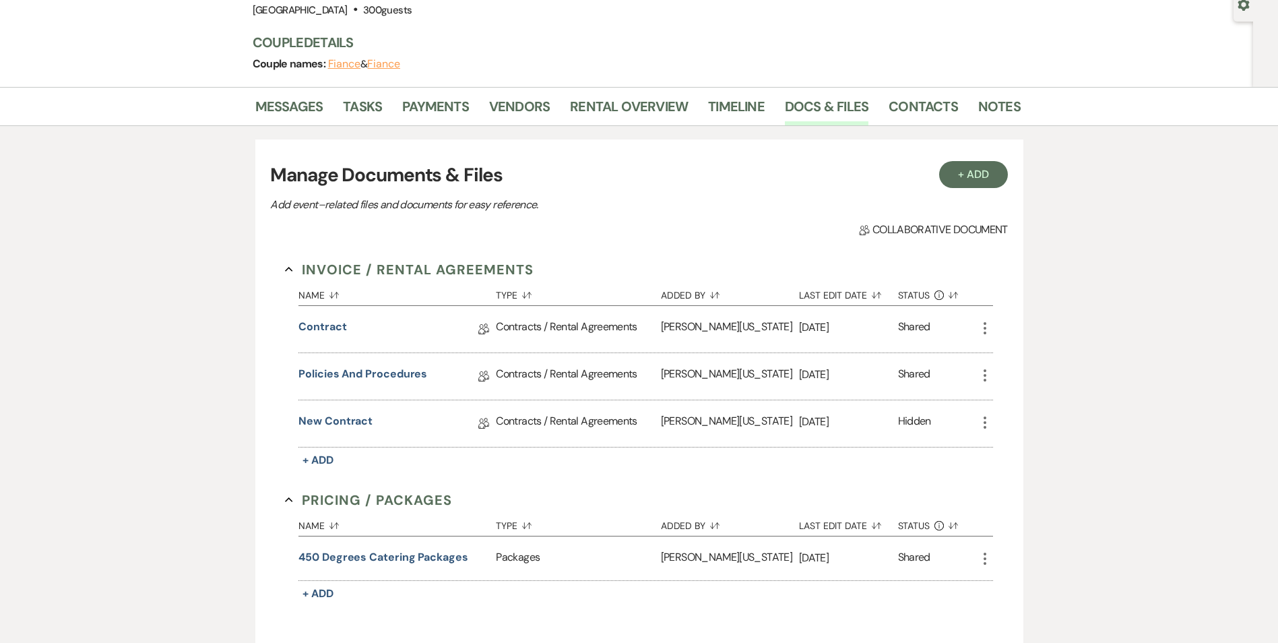
click at [986, 422] on icon "More" at bounding box center [985, 422] width 16 height 16
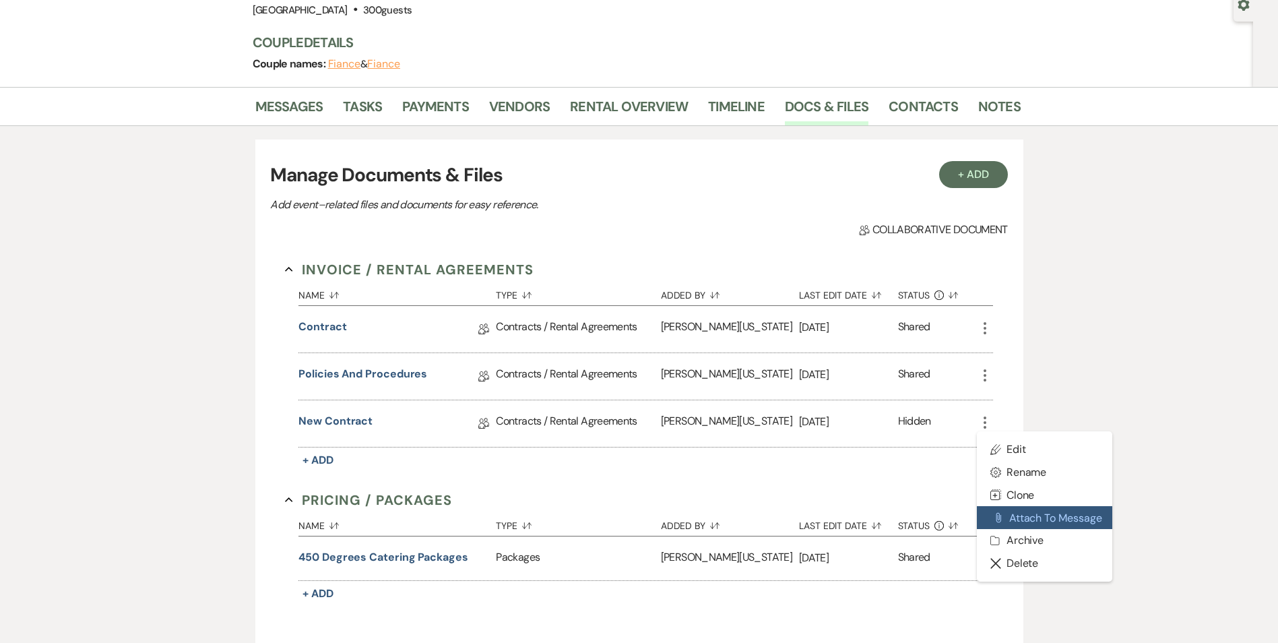
click at [1002, 516] on icon "Attach File" at bounding box center [998, 517] width 11 height 11
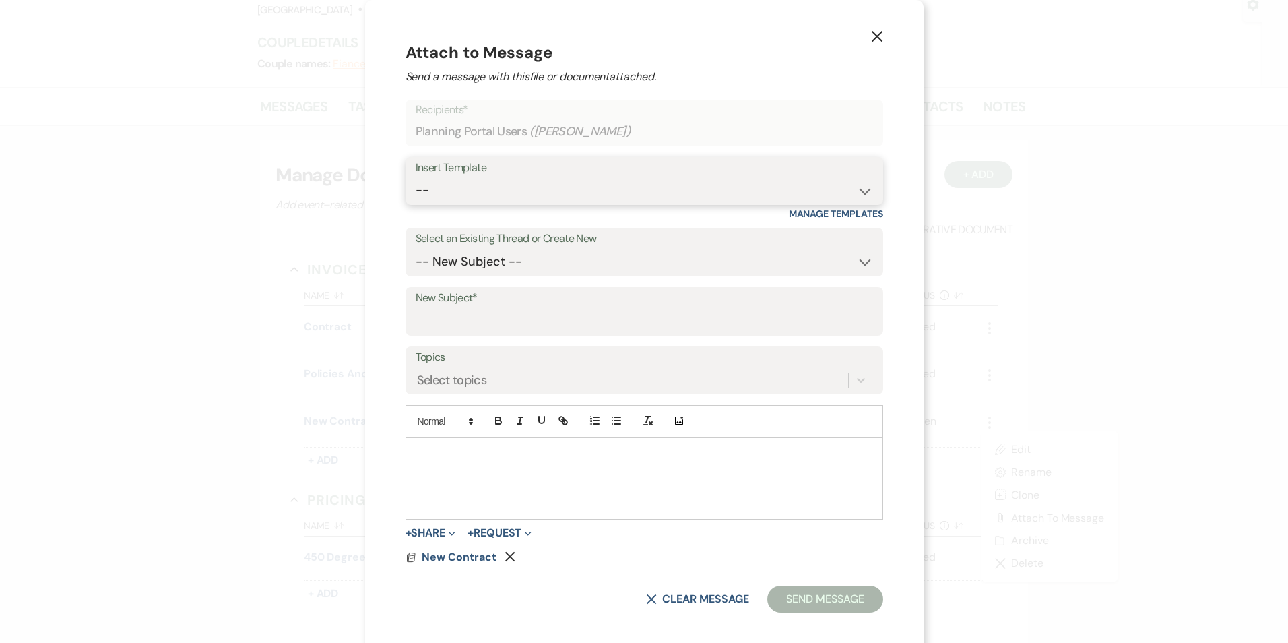
click at [552, 178] on select "-- Inquiry Follow Up Email #2 Contract Sending Template Payment Template Rental…" at bounding box center [644, 190] width 457 height 26
select select "1511"
click at [439, 177] on select "-- Inquiry Follow Up Email #2 Contract Sending Template Payment Template Rental…" at bounding box center [644, 190] width 457 height 26
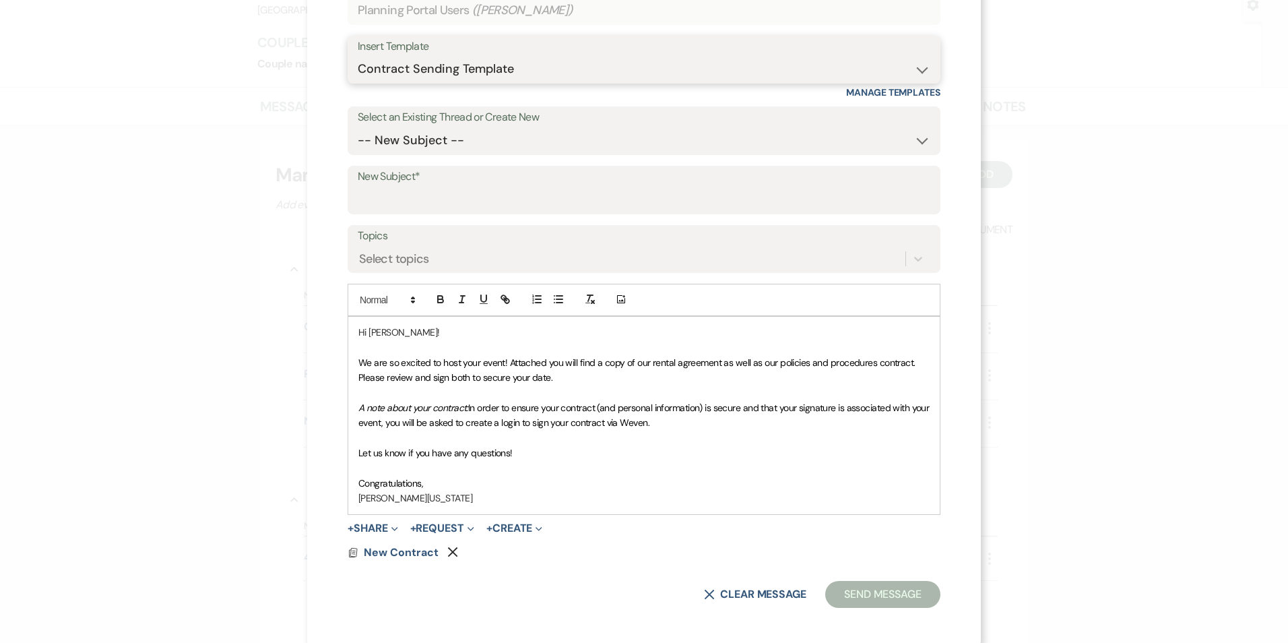
scroll to position [127, 0]
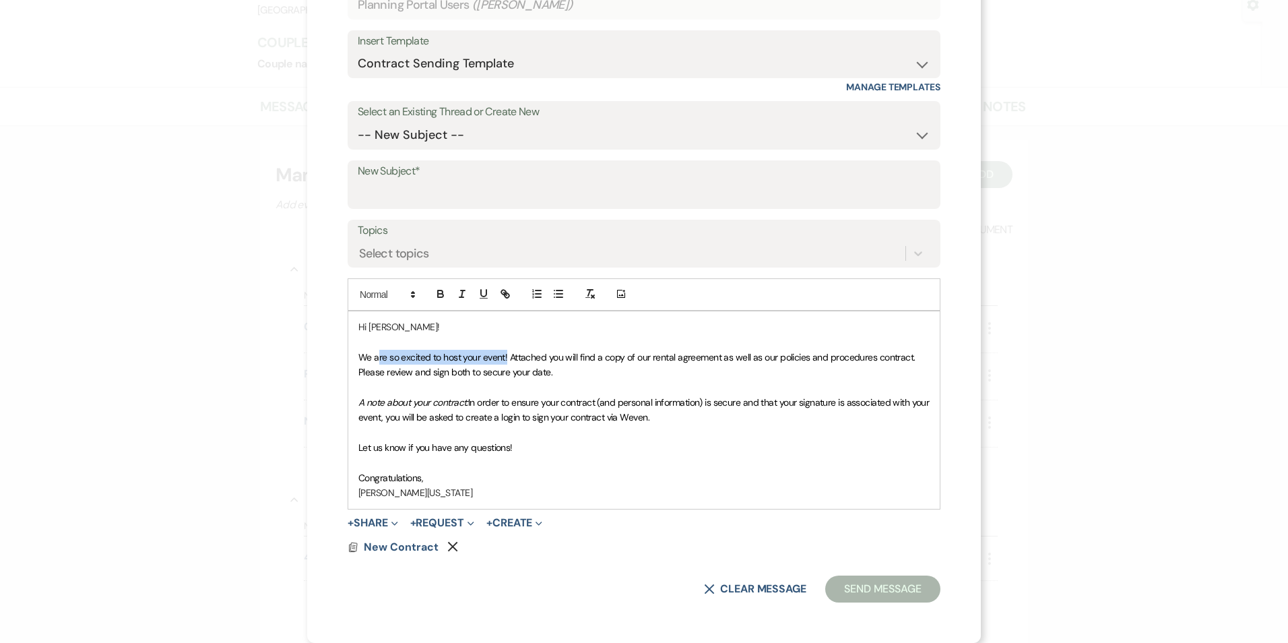
drag, startPoint x: 372, startPoint y: 352, endPoint x: 501, endPoint y: 358, distance: 129.5
click at [501, 358] on span "We are so excited to host your event! Attached you will find a copy of our rent…" at bounding box center [637, 364] width 559 height 27
click at [628, 356] on span "We appreciate you patience duirng this time. Attached you will find a copy of o…" at bounding box center [634, 364] width 552 height 27
drag, startPoint x: 807, startPoint y: 356, endPoint x: 899, endPoint y: 356, distance: 92.3
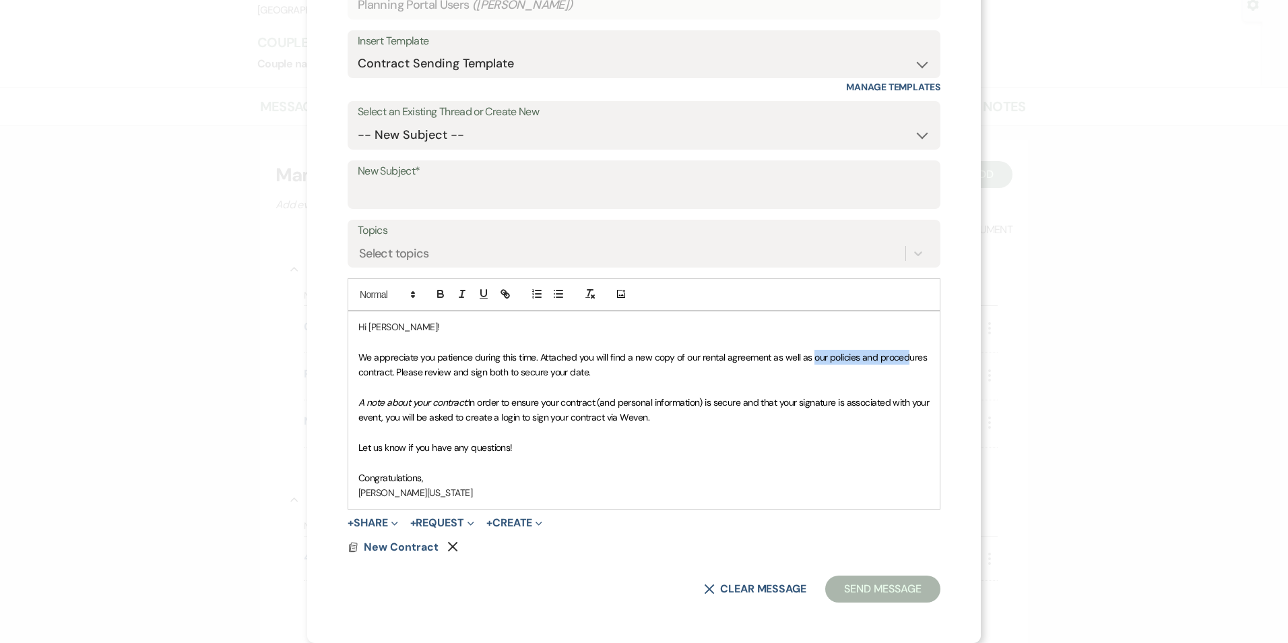
click at [899, 356] on span "We appreciate you patience during this time. Attached you will find a new copy …" at bounding box center [643, 364] width 571 height 27
drag, startPoint x: 769, startPoint y: 357, endPoint x: 393, endPoint y: 374, distance: 376.9
click at [393, 374] on span "We appreciate you patience during this time. Attached you will find a new copy …" at bounding box center [643, 364] width 571 height 27
click at [391, 374] on span "We appreciate you patience during this time. Attached you will find a new copy …" at bounding box center [643, 364] width 571 height 27
drag, startPoint x: 863, startPoint y: 354, endPoint x: 892, endPoint y: 354, distance: 29.0
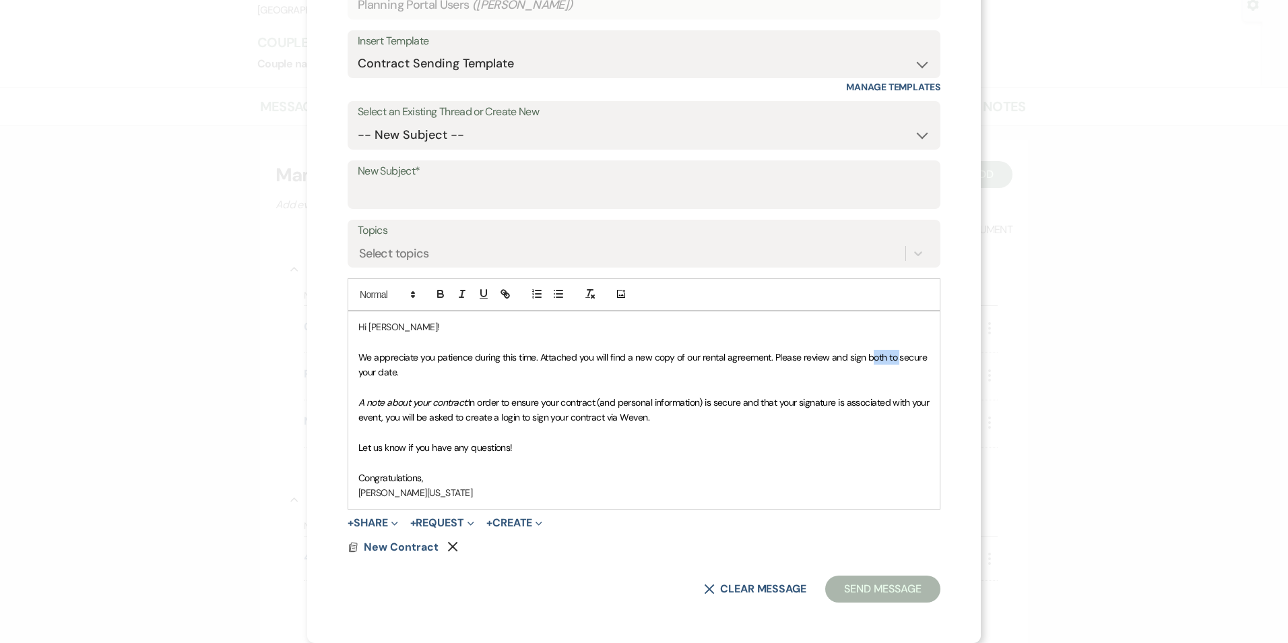
click at [892, 354] on span "We appreciate you patience during this time. Attached you will find a new copy …" at bounding box center [643, 364] width 571 height 27
click at [866, 353] on span "We appreciate you patience during this time. Attached you will find a new copy …" at bounding box center [643, 364] width 571 height 27
drag, startPoint x: 861, startPoint y: 354, endPoint x: 879, endPoint y: 353, distance: 17.6
click at [879, 353] on span "We appreciate you patience during this time. Attached you will find a new copy …" at bounding box center [643, 364] width 571 height 27
drag, startPoint x: 861, startPoint y: 356, endPoint x: 923, endPoint y: 381, distance: 67.0
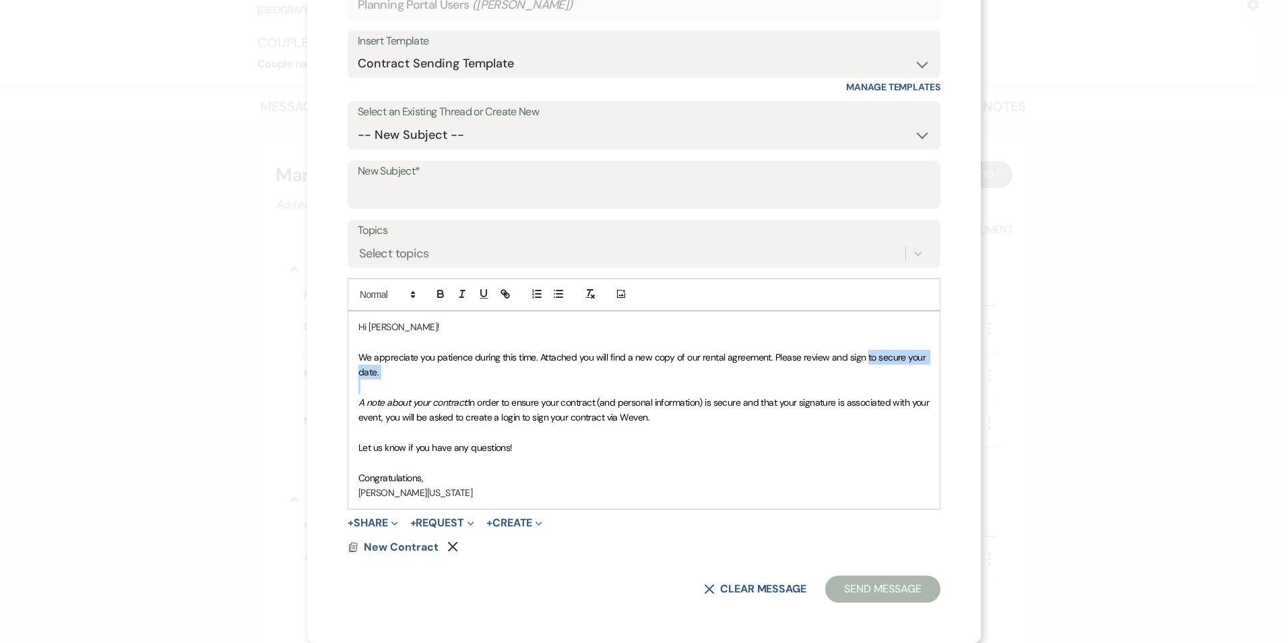
click at [923, 381] on div "Hi [PERSON_NAME]! We appreciate you patience during this time. Attached you wil…" at bounding box center [643, 409] width 591 height 197
click at [923, 381] on p at bounding box center [643, 386] width 571 height 15
click at [898, 373] on p "We appreciate you patience during this time. Attached you will find a new copy …" at bounding box center [643, 365] width 571 height 30
drag, startPoint x: 863, startPoint y: 353, endPoint x: 911, endPoint y: 365, distance: 50.0
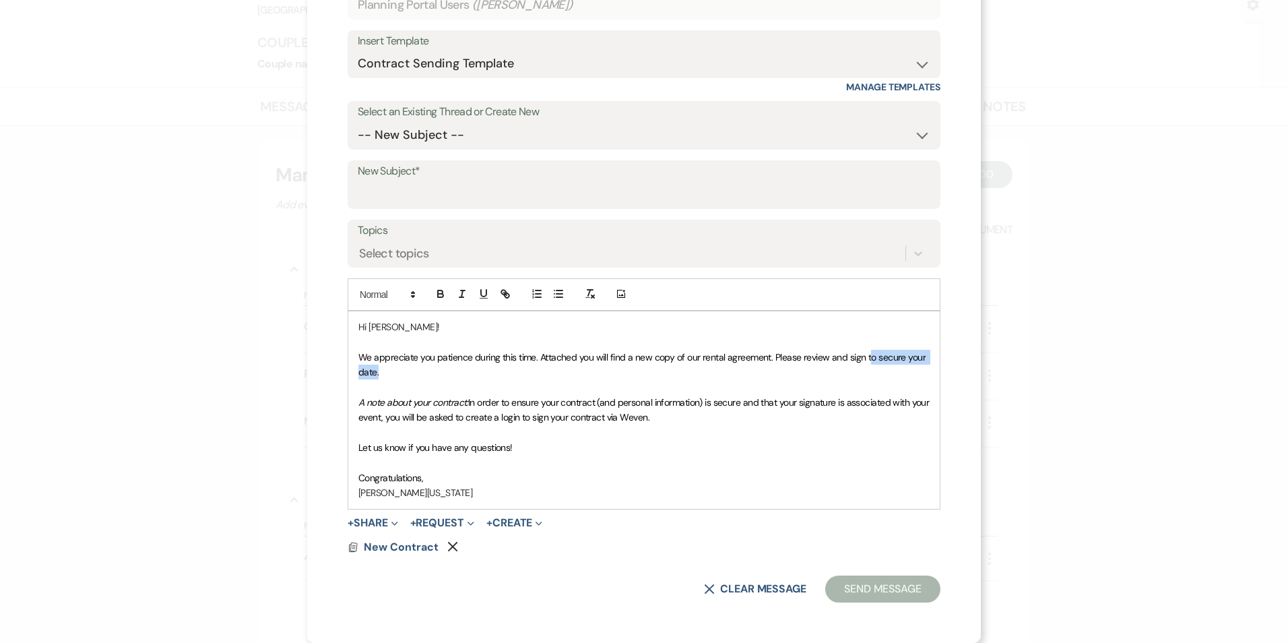
click at [911, 365] on p "We appreciate you patience during this time. Attached you will find a new copy …" at bounding box center [643, 365] width 571 height 30
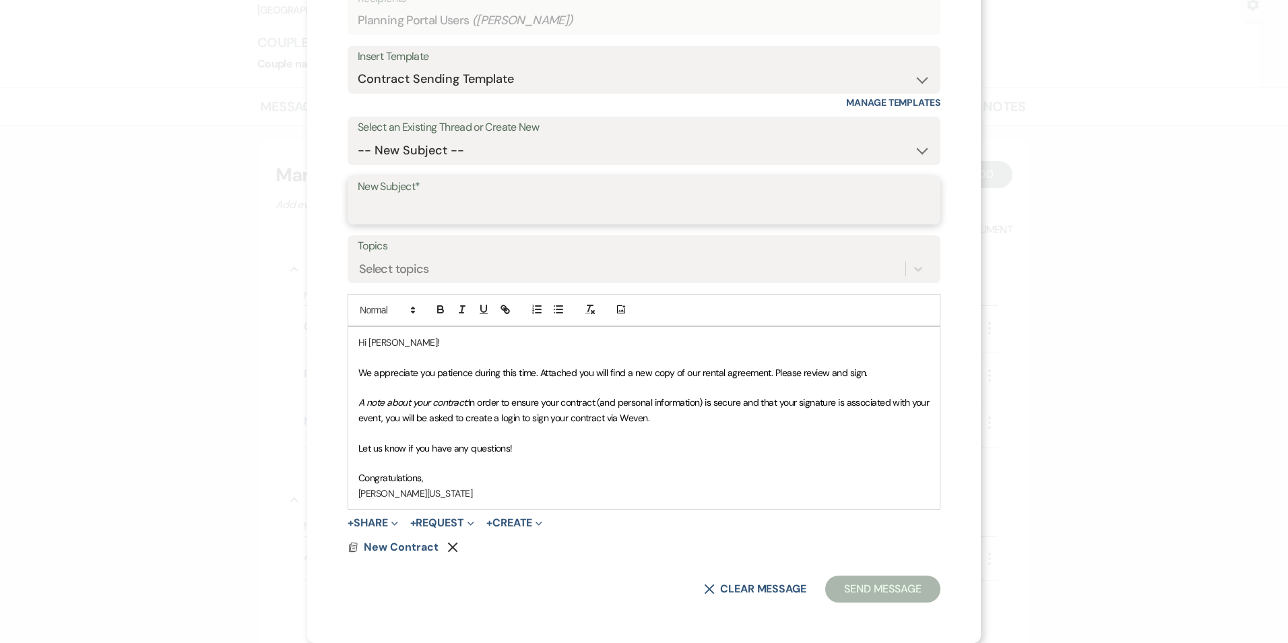
click at [377, 199] on input "New Subject*" at bounding box center [644, 210] width 573 height 26
type input "New Contract"
click at [675, 521] on div "+ Share Expand Doc Upload Documents Add Photo Images Pref Vendors Preferred ven…" at bounding box center [644, 523] width 593 height 16
click at [444, 216] on input "New Contract" at bounding box center [644, 210] width 573 height 26
click at [837, 585] on button "Send Message" at bounding box center [882, 588] width 115 height 27
